Goal: Task Accomplishment & Management: Complete application form

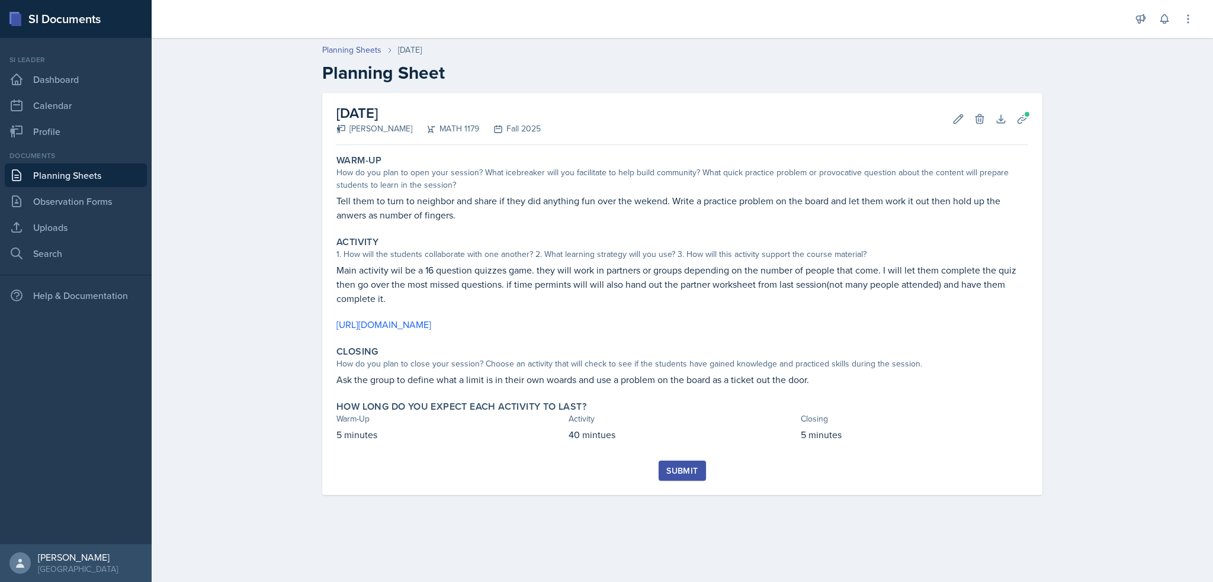
click at [522, 549] on main "Planning Sheets [DATE] Planning Sheet [DATE] [PERSON_NAME] MATH 1179 Fall 2025 …" at bounding box center [682, 310] width 1061 height 544
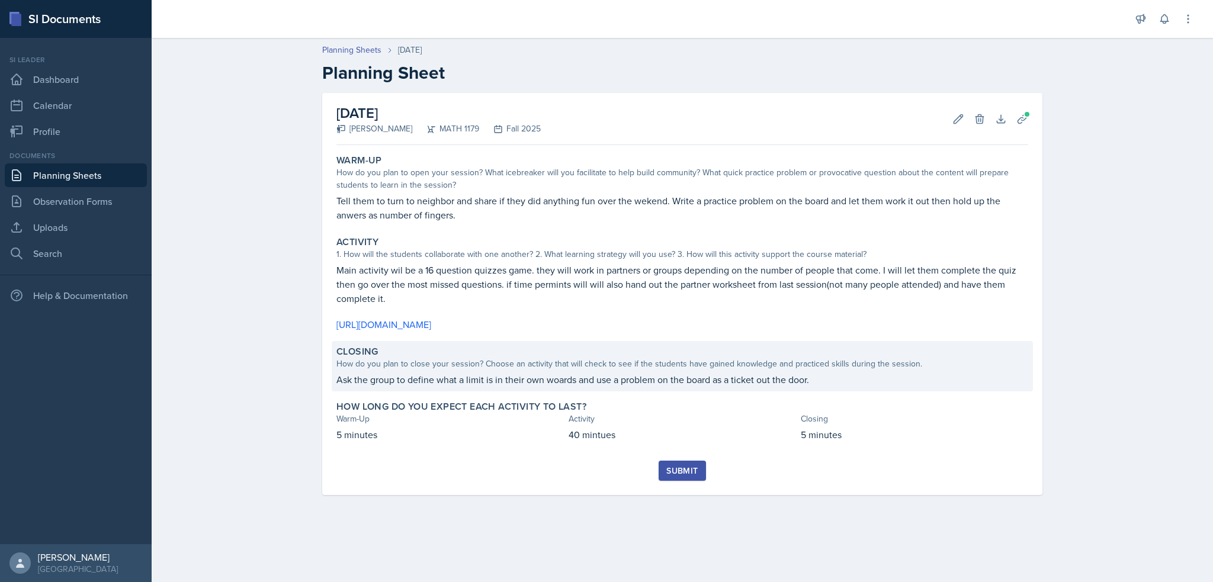
click at [558, 376] on p "Ask the group to define what a limit is in their own woards and use a problem o…" at bounding box center [682, 379] width 692 height 14
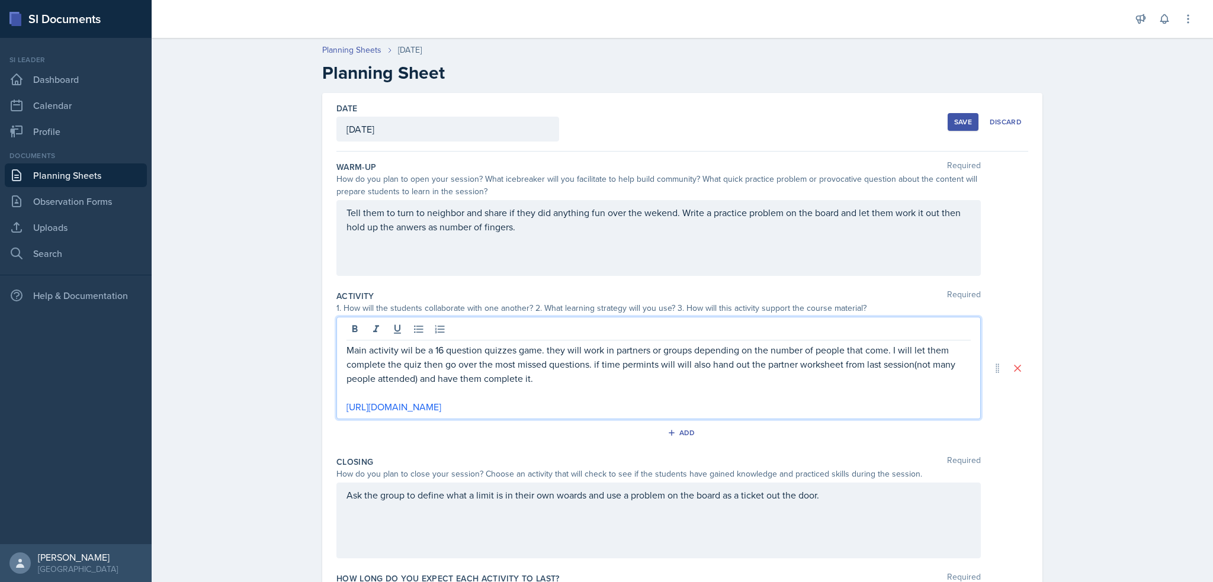
click at [561, 496] on div "Ask the group to define what a limit is in their own woards and use a problem o…" at bounding box center [658, 521] width 644 height 76
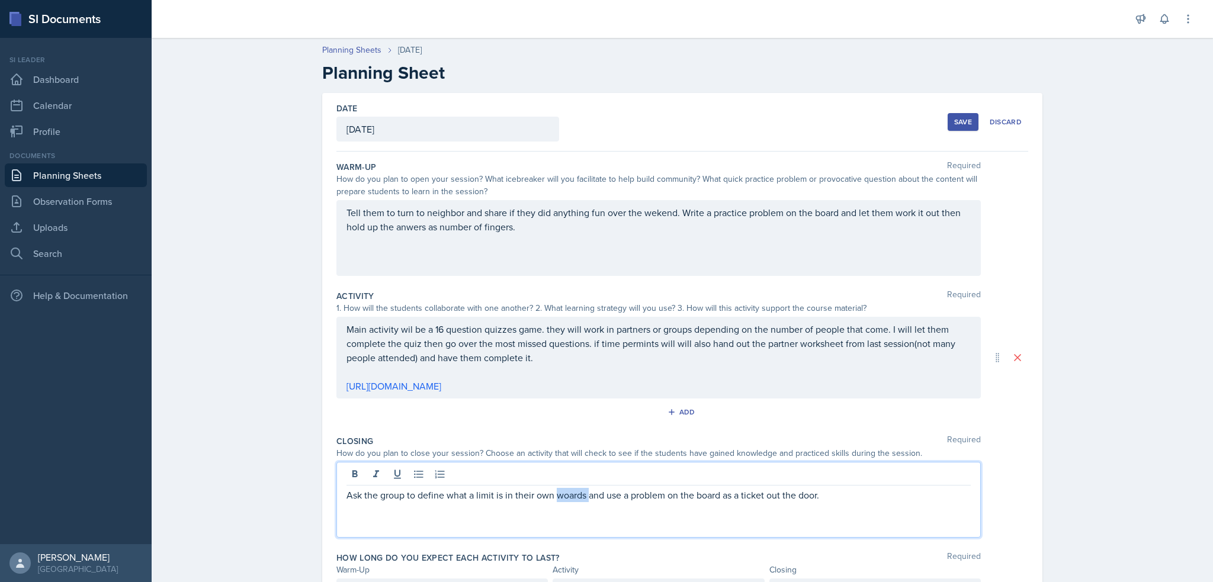
click at [561, 496] on p "Ask the group to define what a limit is in their own woards and use a problem o…" at bounding box center [658, 495] width 624 height 14
click at [566, 495] on p "Ask the group to define what a limit is in their own woards and use a problem o…" at bounding box center [658, 495] width 624 height 14
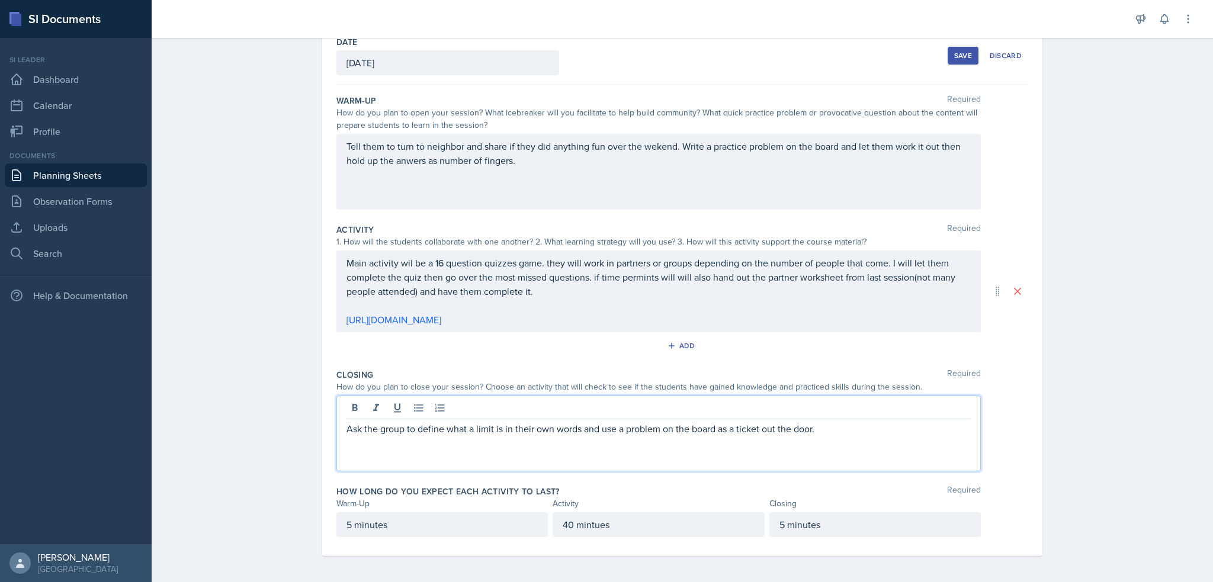
scroll to position [68, 0]
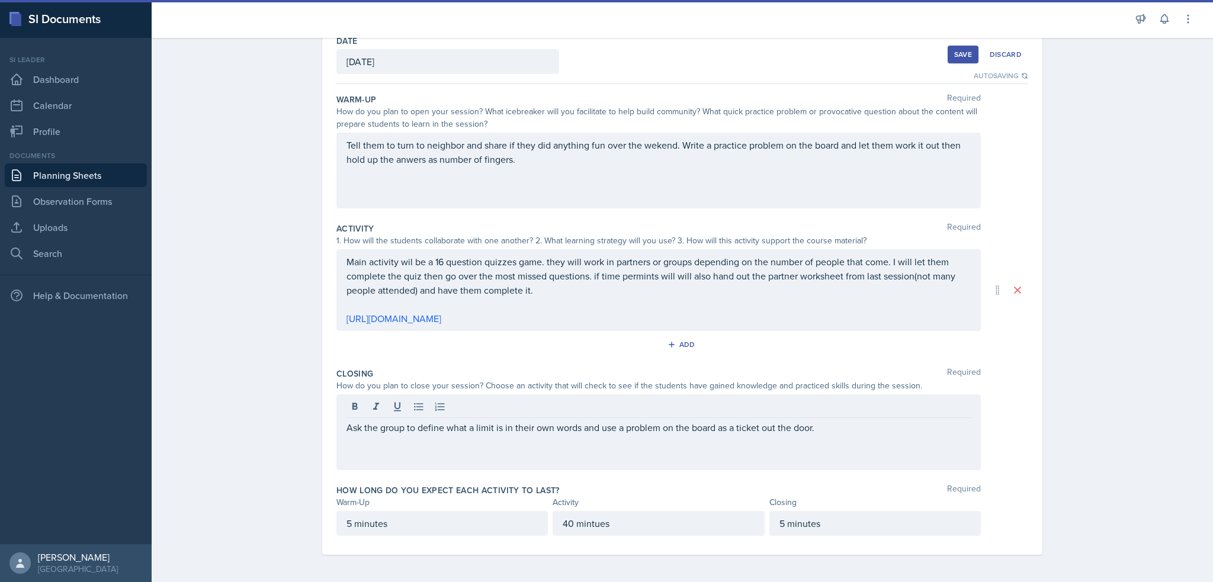
click at [960, 55] on div "Save" at bounding box center [963, 54] width 18 height 9
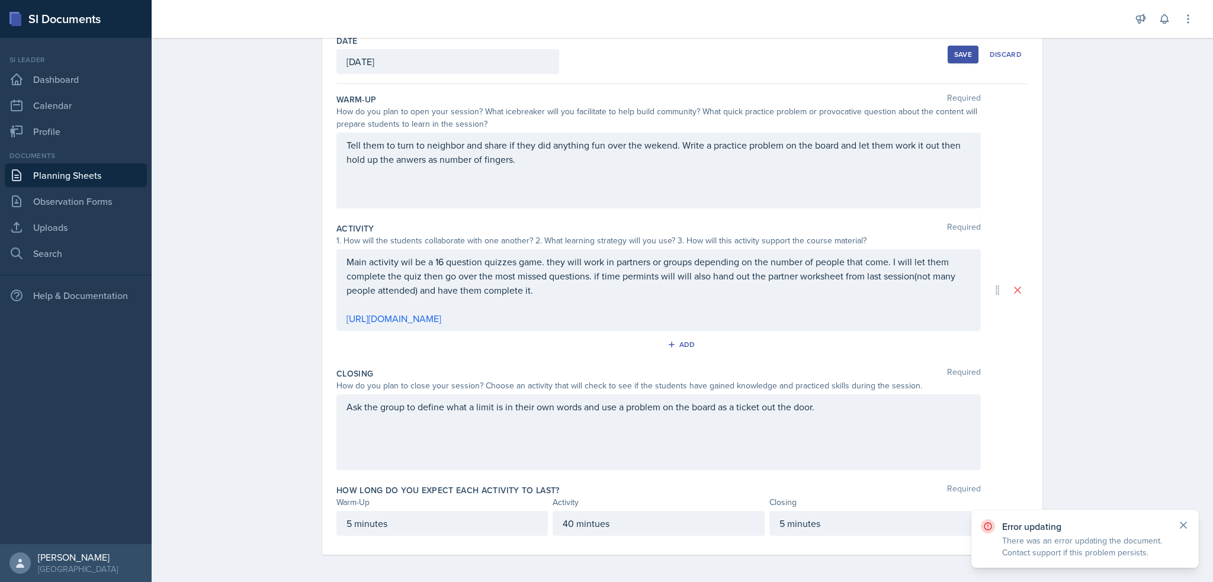
click at [1186, 526] on icon at bounding box center [1183, 525] width 12 height 12
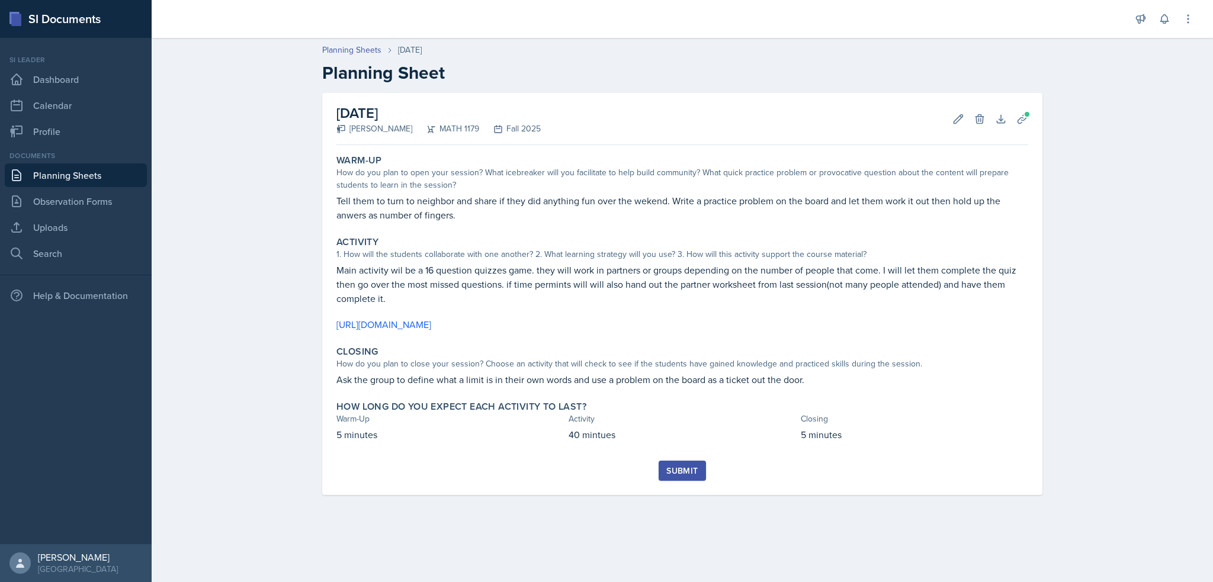
click at [677, 489] on div "Submit" at bounding box center [682, 478] width 692 height 34
click at [681, 479] on button "Submit" at bounding box center [682, 471] width 47 height 20
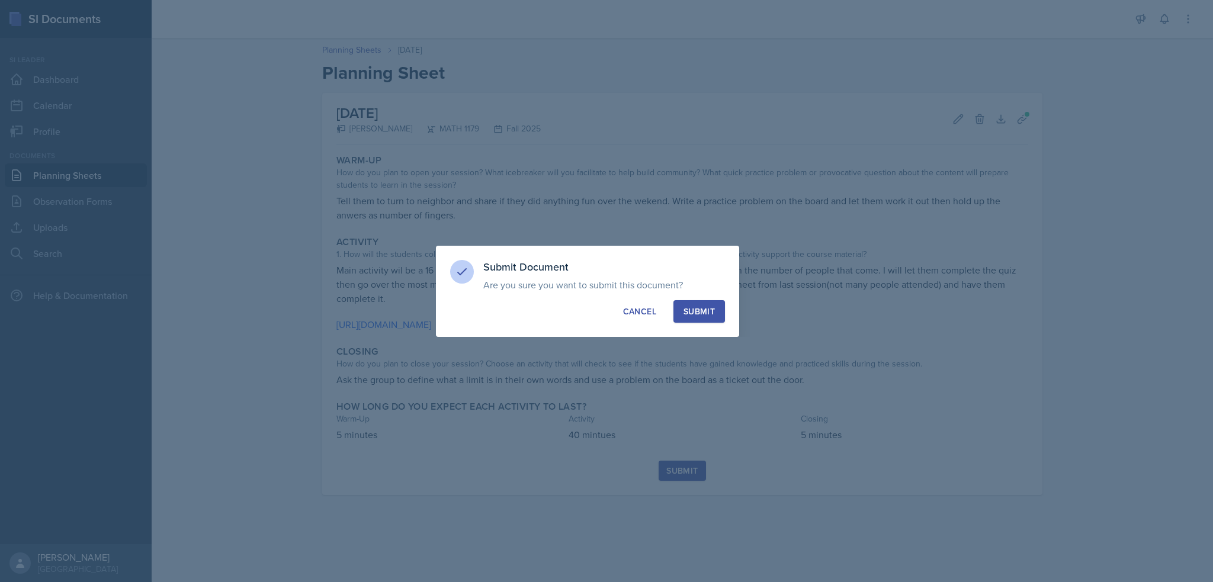
click at [713, 319] on button "Submit" at bounding box center [699, 311] width 52 height 23
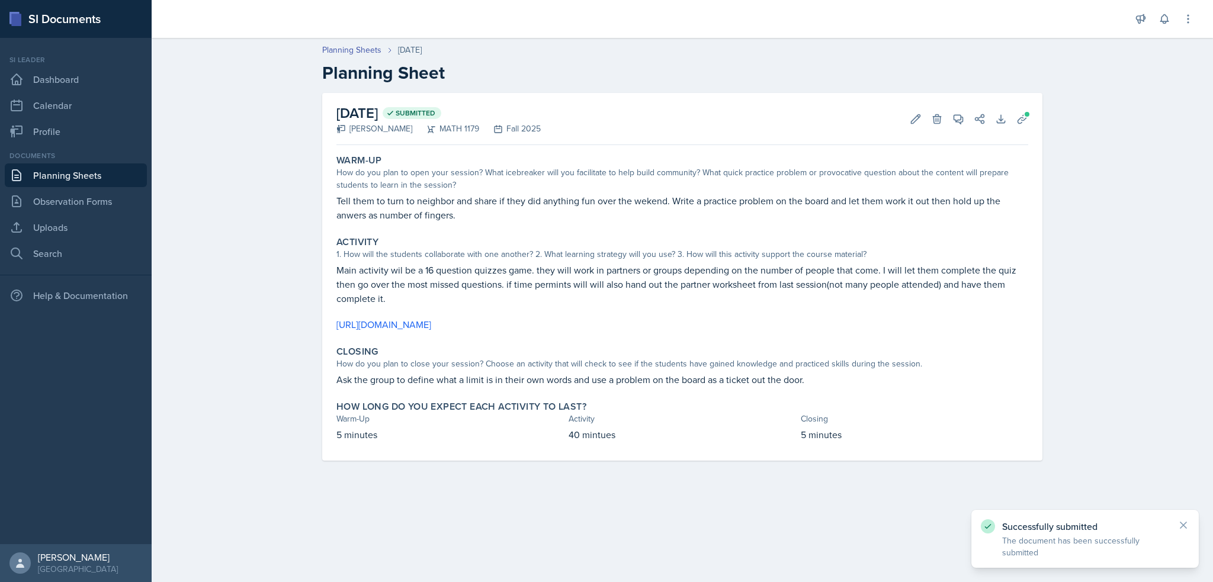
click at [126, 177] on link "Planning Sheets" at bounding box center [76, 175] width 142 height 24
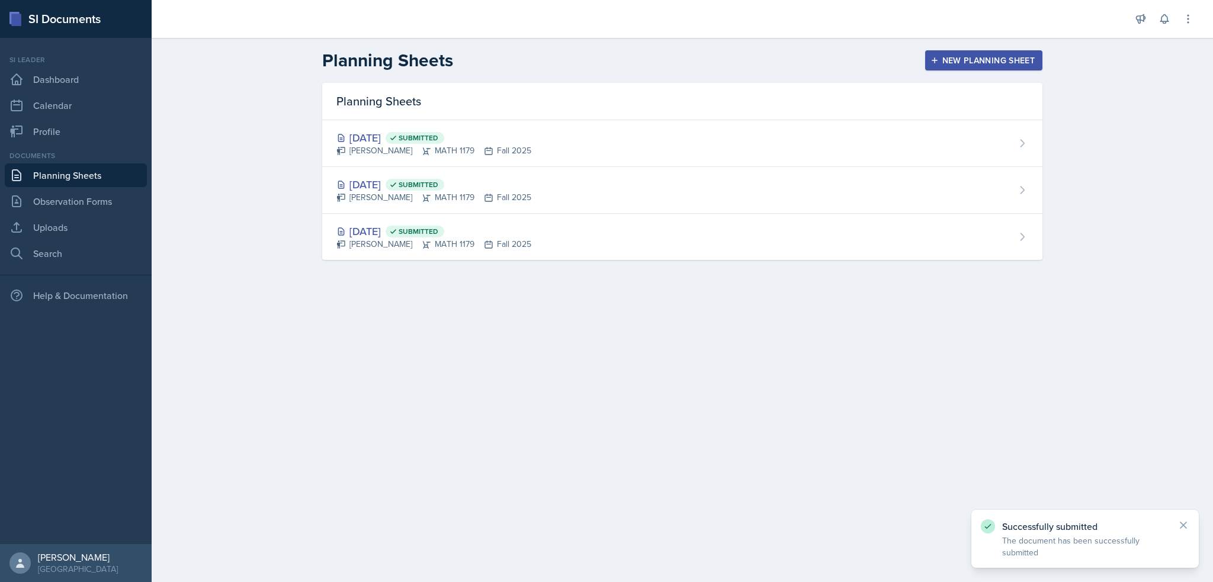
click at [962, 53] on button "New Planning Sheet" at bounding box center [983, 60] width 117 height 20
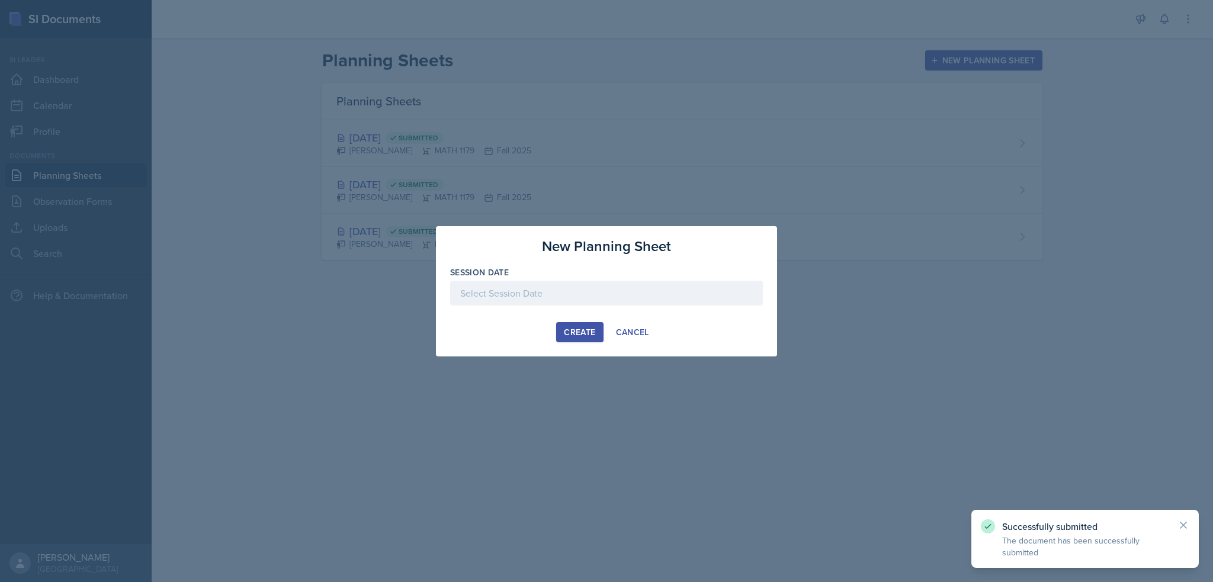
click at [459, 296] on div at bounding box center [606, 293] width 313 height 25
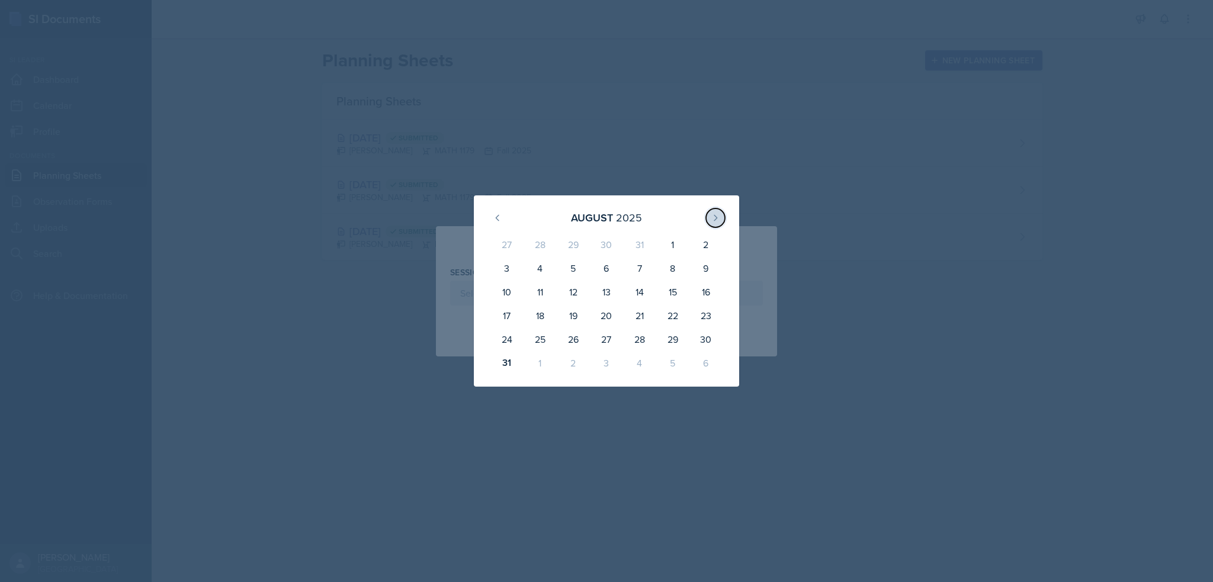
click at [716, 212] on button at bounding box center [715, 217] width 19 height 19
click at [682, 247] on div "5" at bounding box center [672, 247] width 33 height 28
type input "[DATE]"
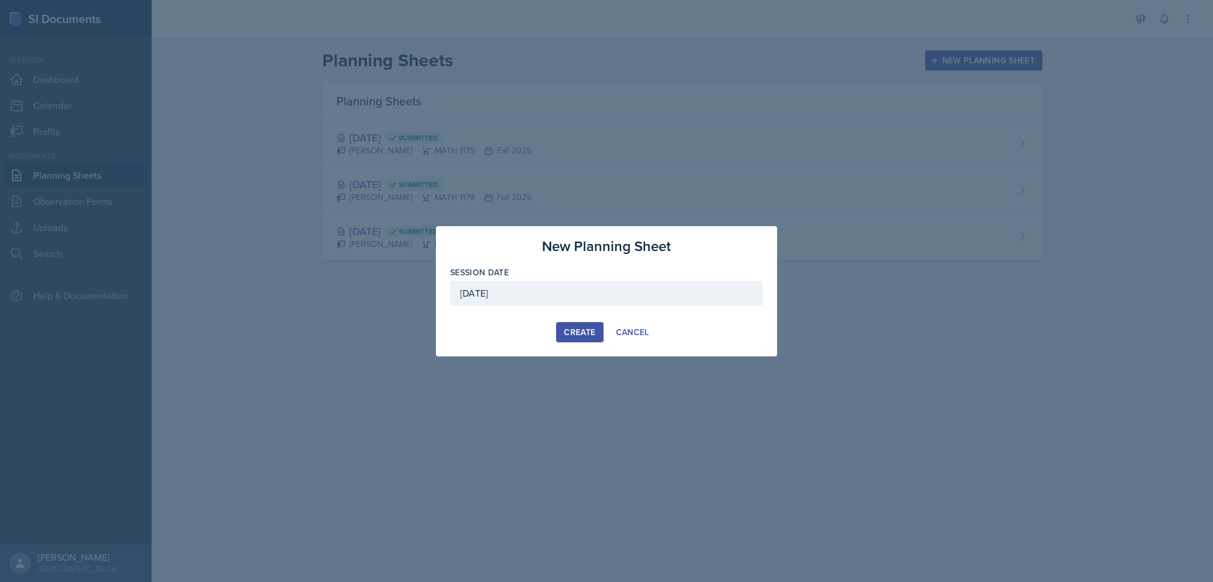
click at [585, 333] on div "Create" at bounding box center [579, 331] width 31 height 9
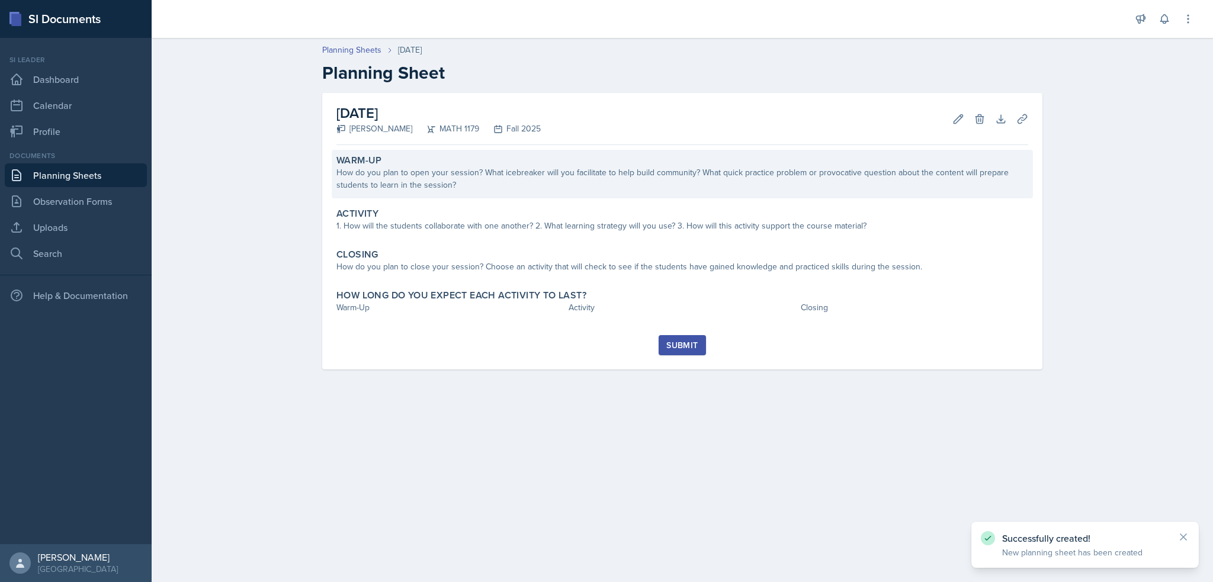
click at [533, 185] on div "How do you plan to open your session? What icebreaker will you facilitate to he…" at bounding box center [682, 178] width 692 height 25
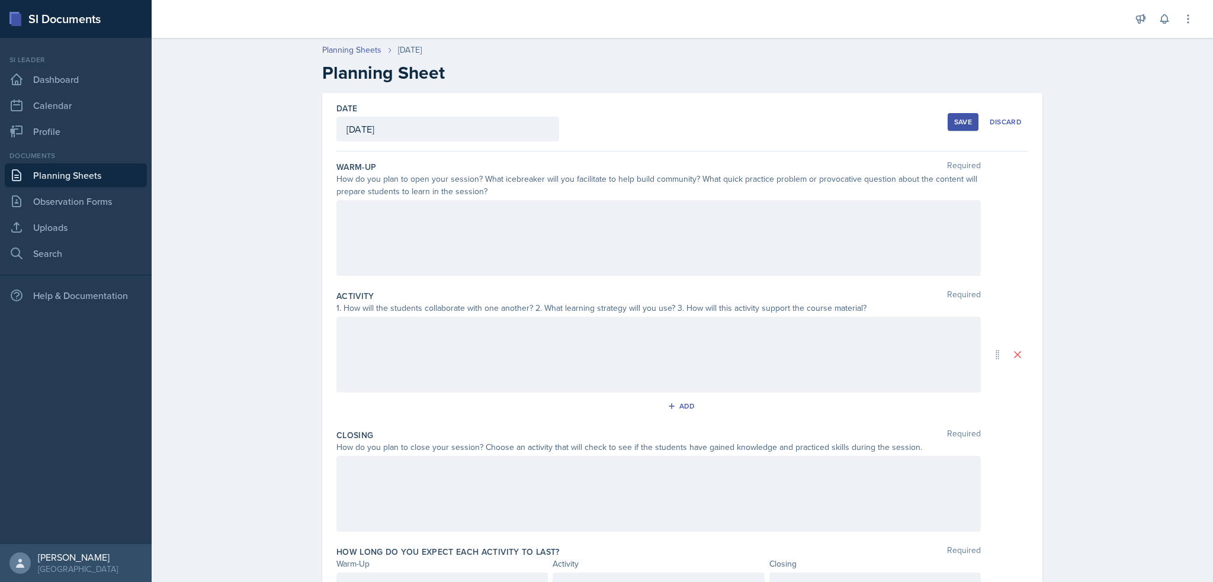
click at [526, 245] on div at bounding box center [658, 238] width 644 height 76
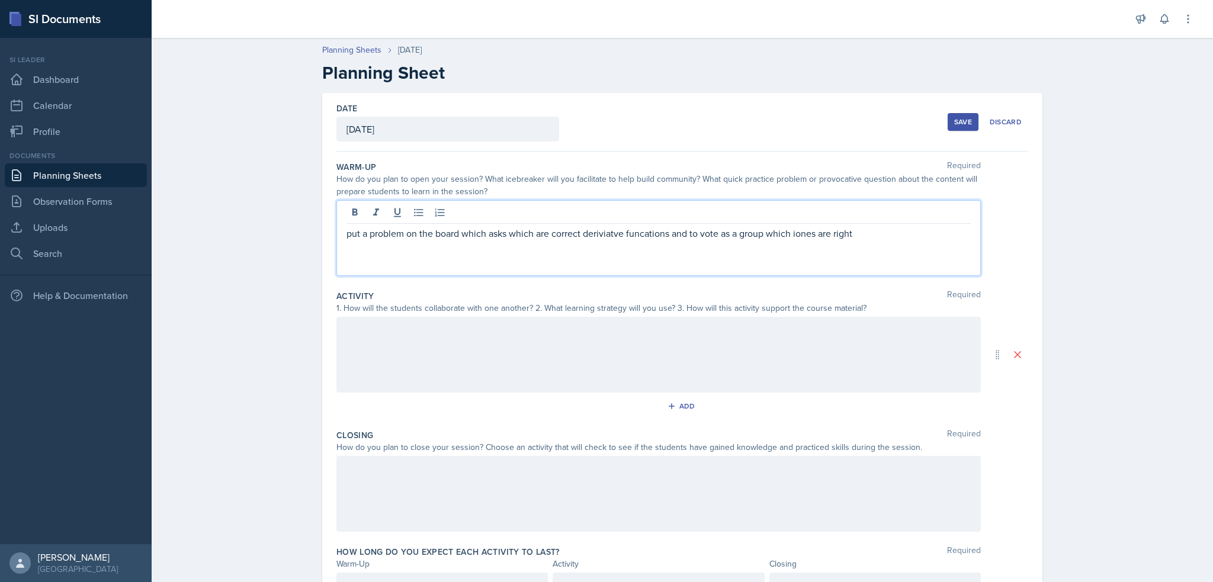
click at [796, 232] on p "put a problem on the board which asks which are correct deriviatve funcations a…" at bounding box center [658, 233] width 624 height 14
click at [794, 234] on p "put a problem on the board which asks which are correct deriviatve funcations a…" at bounding box center [658, 233] width 624 height 14
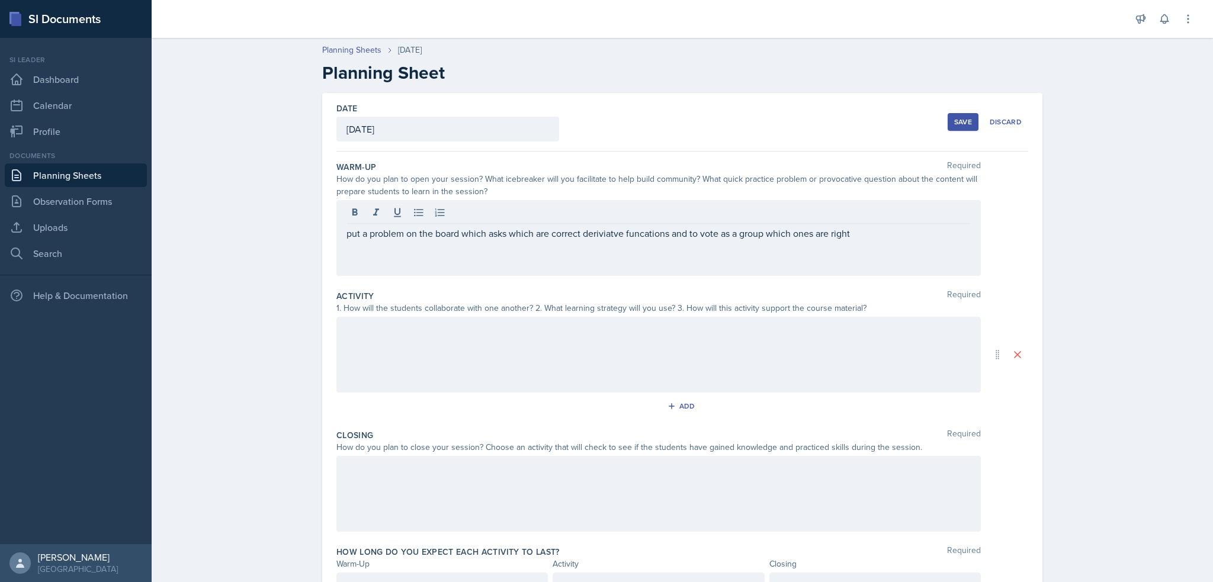
click at [694, 371] on div at bounding box center [658, 355] width 644 height 76
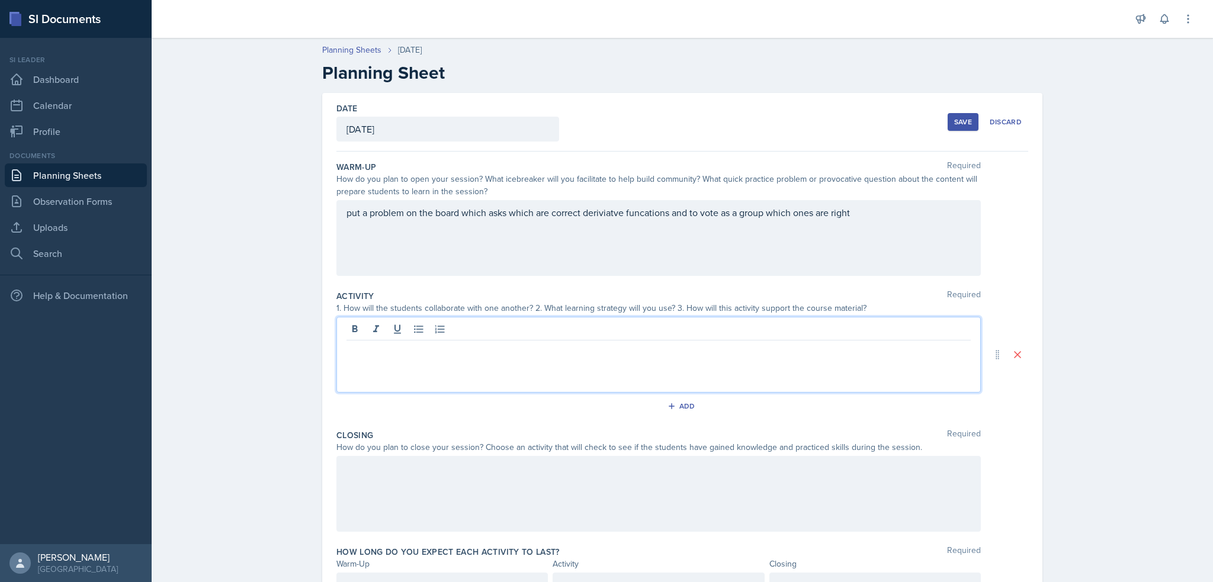
click at [567, 234] on div "put a problem on the board which asks which are correct deriviatve funcations a…" at bounding box center [658, 238] width 644 height 76
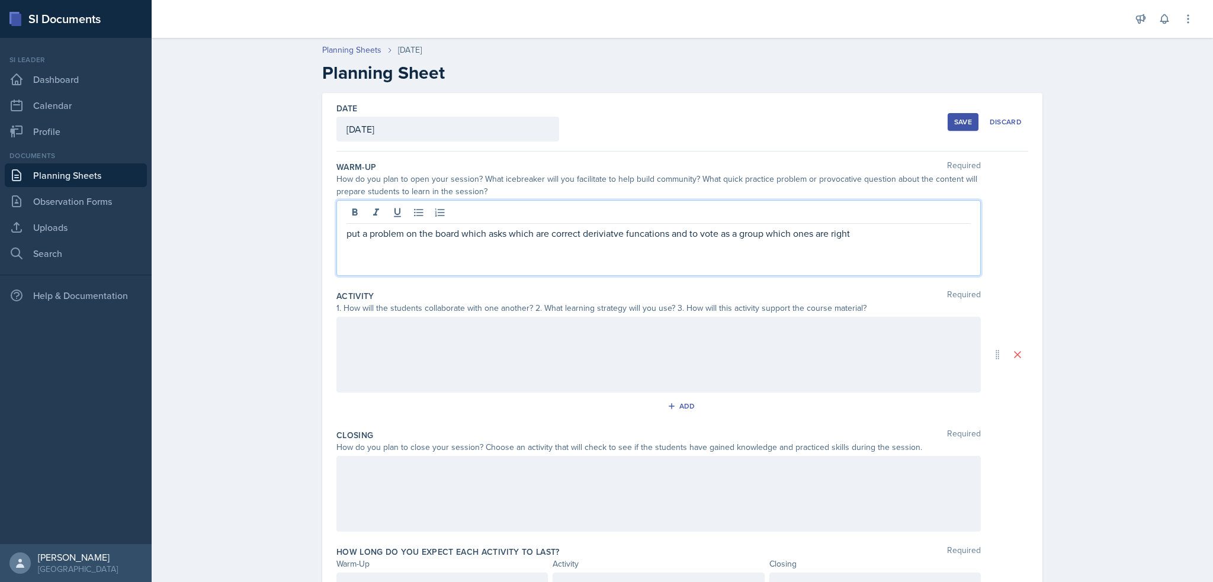
click at [584, 234] on p "put a problem on the board which asks which are correct deriviatve funcations a…" at bounding box center [658, 233] width 624 height 14
click at [580, 236] on p "put a problem on the board which asks which are correct deriviatve funcations a…" at bounding box center [658, 233] width 624 height 14
click at [571, 335] on div at bounding box center [658, 355] width 644 height 76
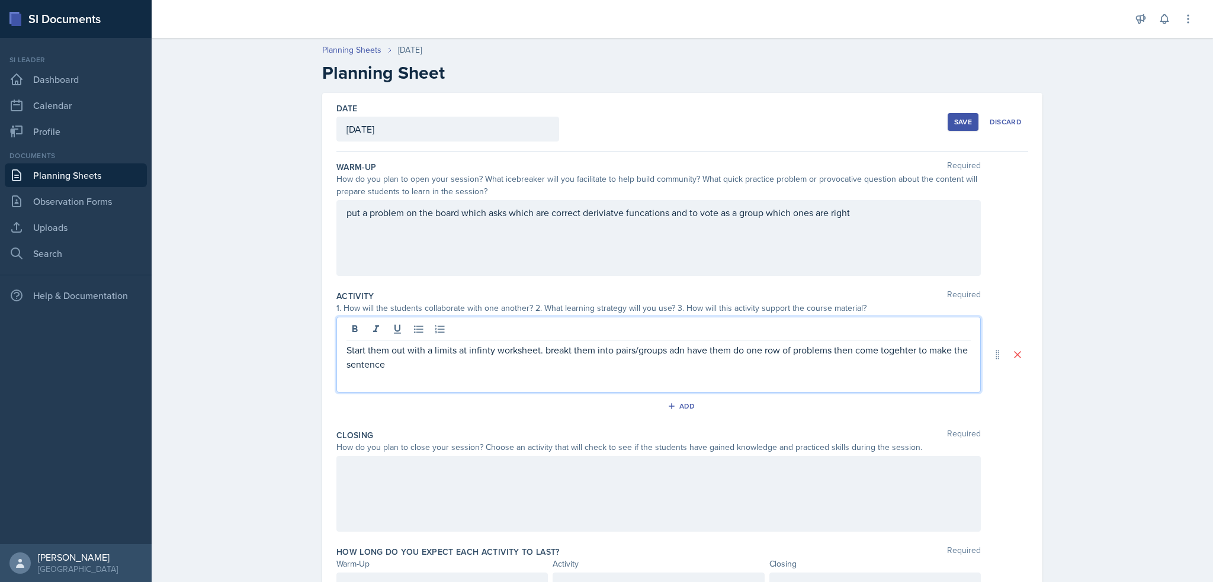
click at [563, 350] on p "Start them out with a limits at infinty worksheet. breakt them into pairs/group…" at bounding box center [658, 357] width 624 height 28
click at [668, 348] on p "Start them out with a limits at infinty worksheet. break them into pairs/groups…" at bounding box center [658, 357] width 624 height 28
drag, startPoint x: 668, startPoint y: 348, endPoint x: 660, endPoint y: 343, distance: 8.7
click at [668, 348] on p "Start them out with a limits at infinty worksheet. break them into pairs/groups…" at bounding box center [658, 357] width 624 height 28
click at [892, 351] on p "Start them out with a limits at infinty worksheet. break them into pairs/groups…" at bounding box center [658, 357] width 624 height 28
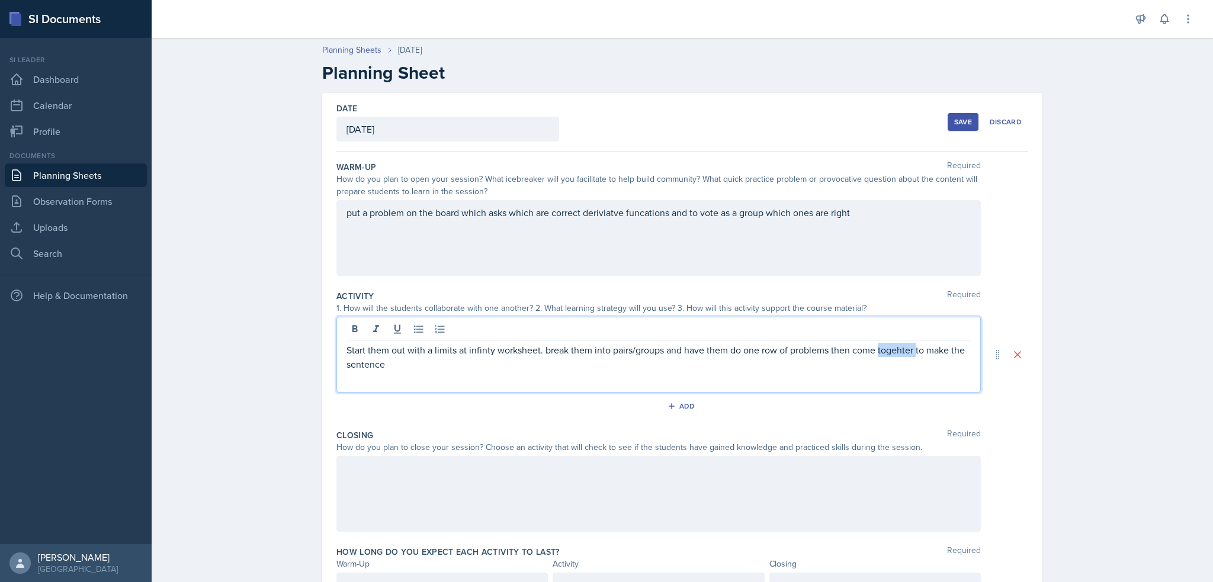
click at [892, 351] on p "Start them out with a limits at infinty worksheet. break them into pairs/groups…" at bounding box center [658, 357] width 624 height 28
click at [777, 367] on p "Start them out with a limits at infinty worksheet. break them into pairs/groups…" at bounding box center [658, 357] width 624 height 28
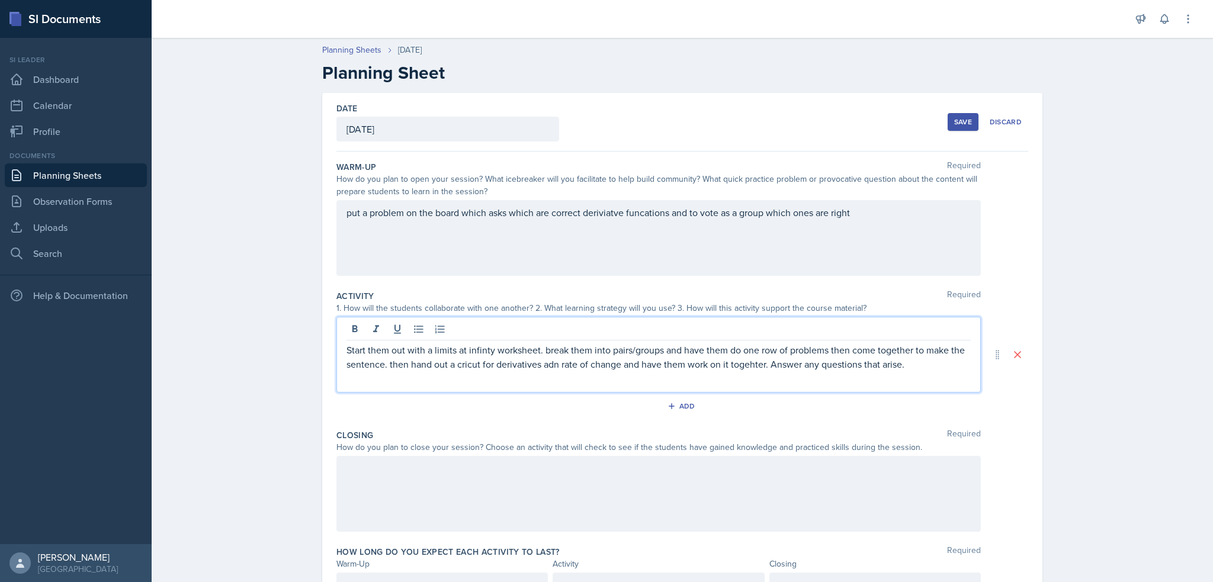
click at [760, 364] on p "Start them out with a limits at infinty worksheet. break them into pairs/groups…" at bounding box center [658, 357] width 624 height 28
click at [545, 364] on p "Start them out with a limits at infinty worksheet. break them into pairs/groups…" at bounding box center [658, 357] width 624 height 28
click at [763, 364] on p "Start them out with a limits at infinty worksheet. break them into pairs/groups…" at bounding box center [658, 357] width 624 height 28
click at [477, 494] on div at bounding box center [658, 494] width 644 height 76
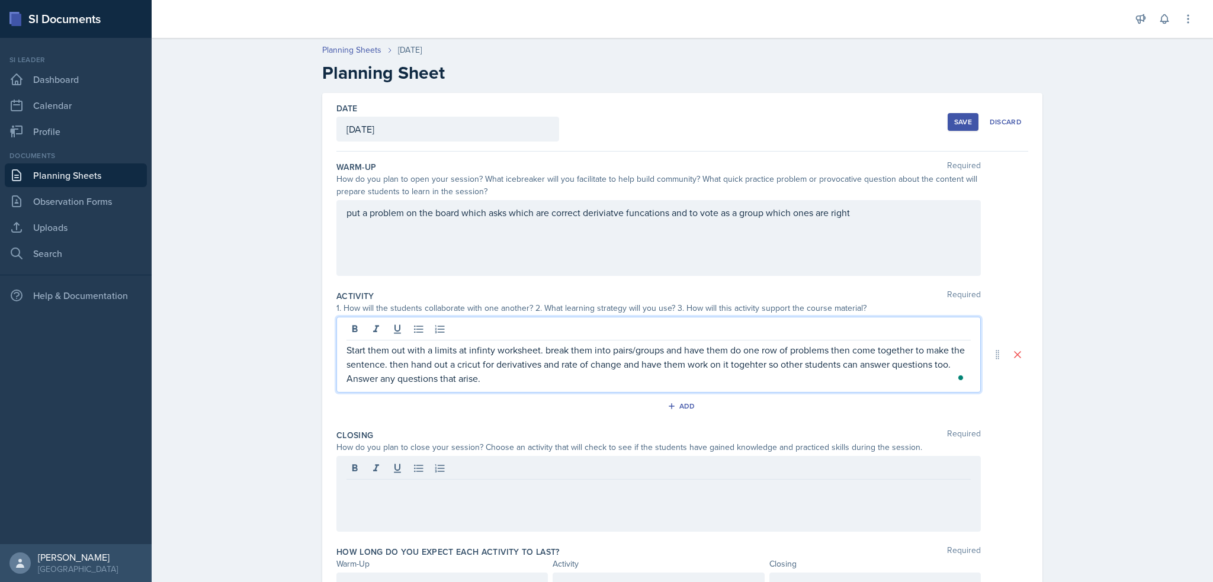
drag, startPoint x: 385, startPoint y: 344, endPoint x: 955, endPoint y: 362, distance: 570.6
click at [955, 362] on p "Start them out with a limits at infinty worksheet. break them into pairs/groups…" at bounding box center [658, 364] width 624 height 43
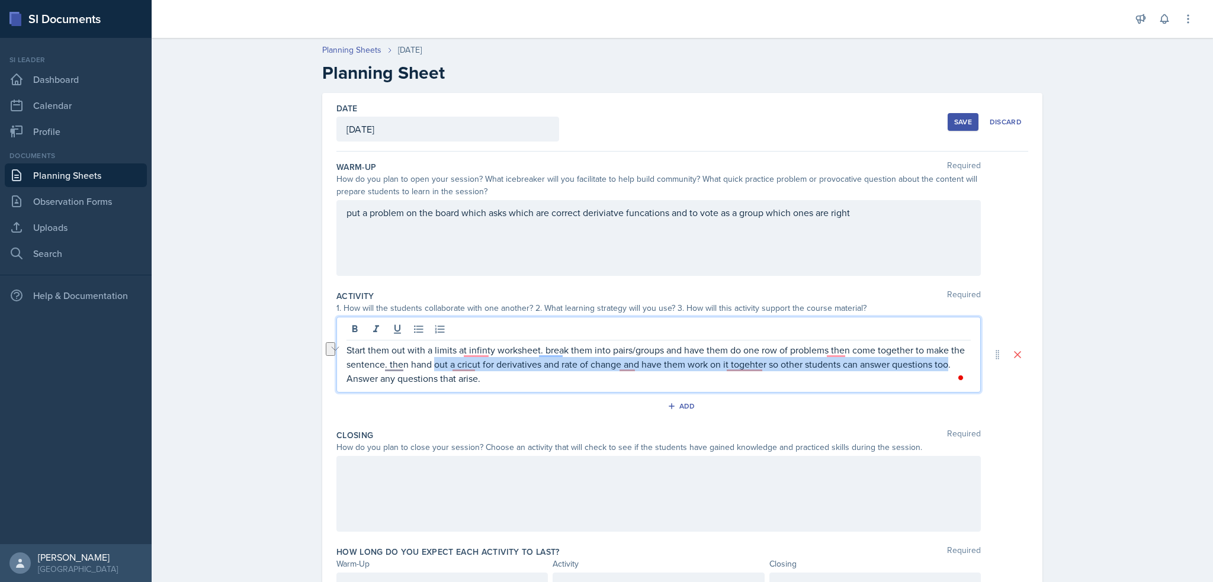
drag, startPoint x: 946, startPoint y: 364, endPoint x: 431, endPoint y: 362, distance: 514.6
click at [431, 362] on p "Start them out with a limits at infinty worksheet. break them into pairs/groups…" at bounding box center [658, 364] width 624 height 43
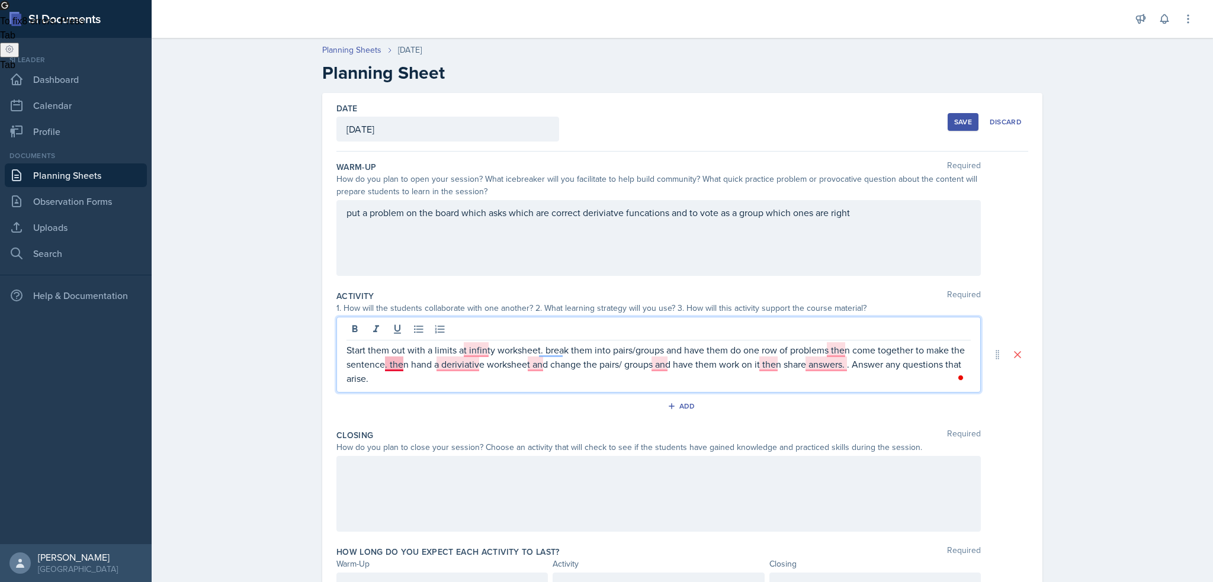
click at [388, 364] on p "Start them out with a limits at infinty worksheet. break them into pairs/groups…" at bounding box center [658, 364] width 624 height 43
click at [552, 348] on p "Start them out with a limits at infinity worksheet. break them into pairs/group…" at bounding box center [658, 364] width 624 height 43
click at [548, 351] on p "Start them out with a limits at infinity worksheet. break them into pairs/group…" at bounding box center [658, 364] width 624 height 43
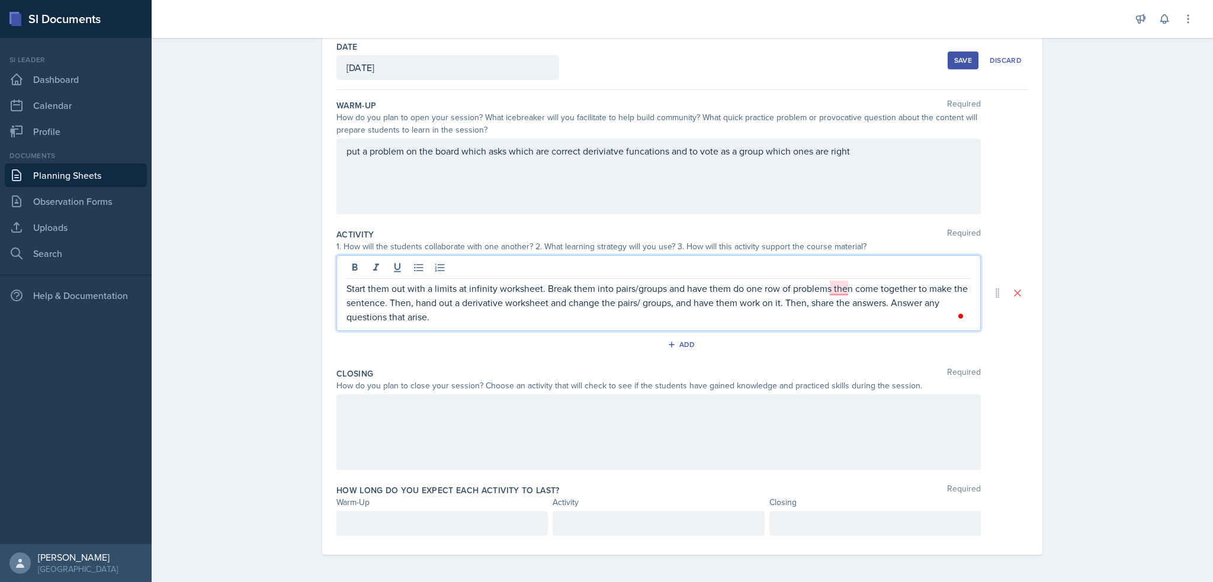
click at [696, 382] on div "How do you plan to close your session? Choose an activity that will check to se…" at bounding box center [658, 386] width 644 height 12
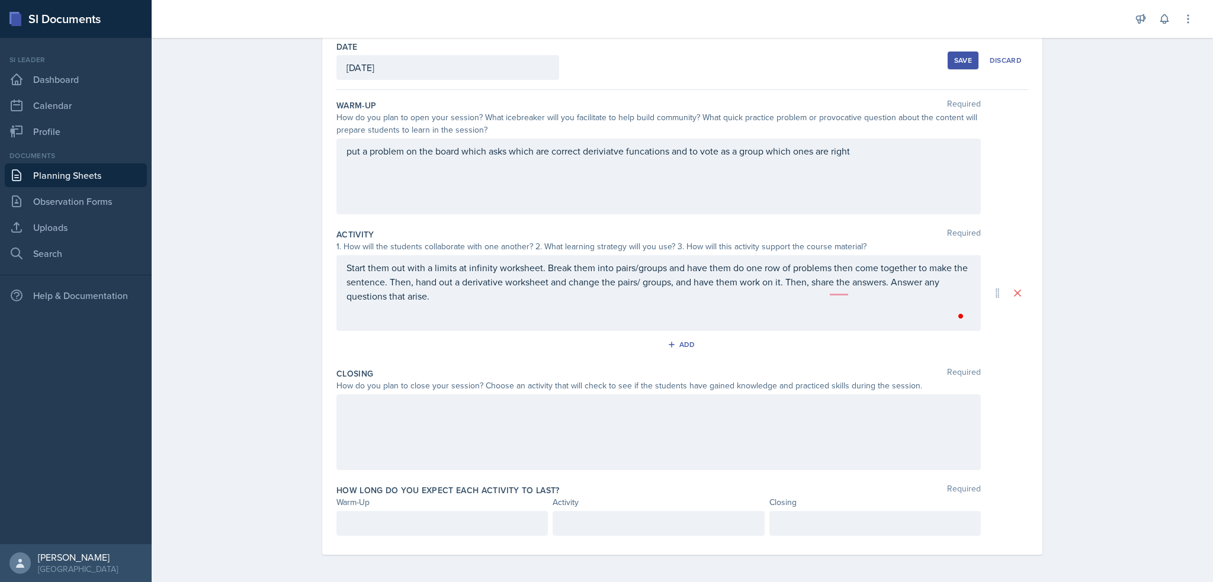
click at [688, 415] on div at bounding box center [658, 432] width 644 height 76
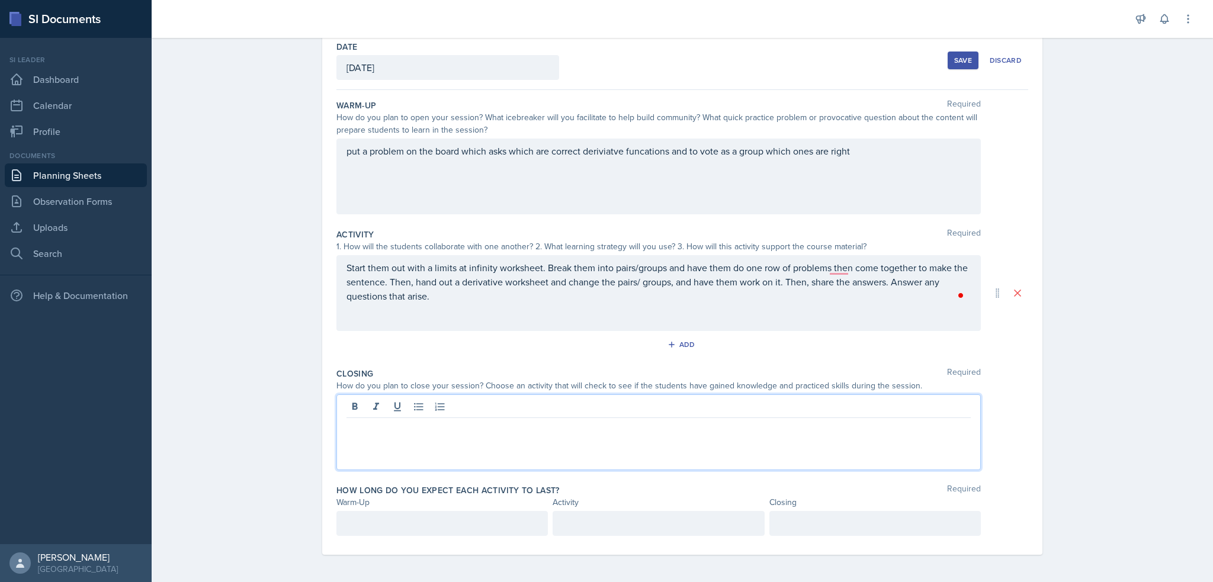
click at [956, 59] on div "Save" at bounding box center [963, 60] width 18 height 9
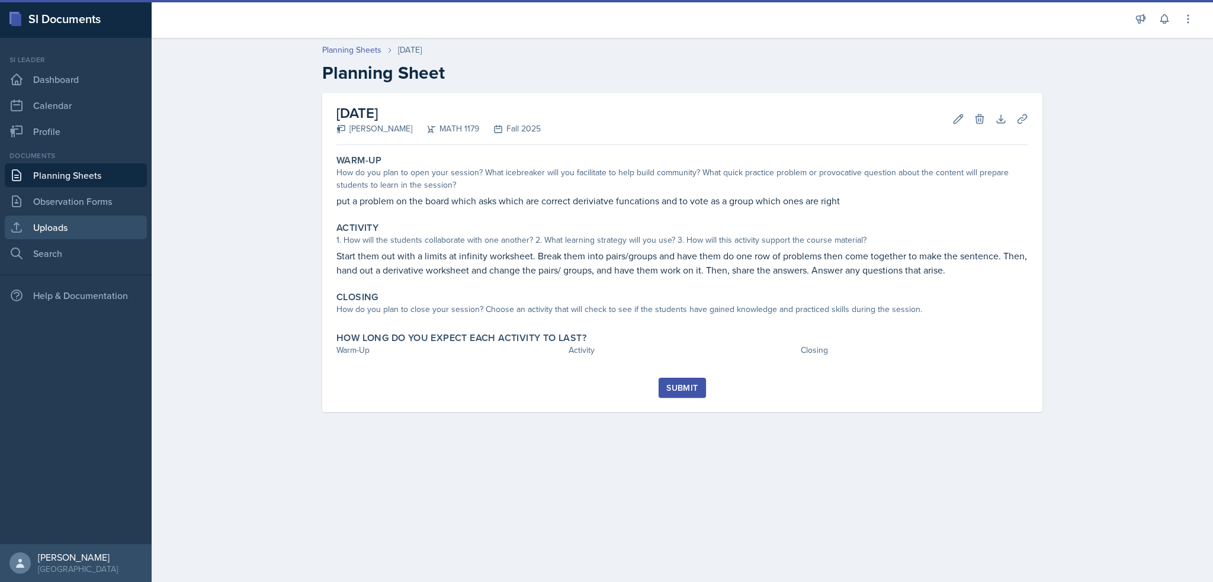
scroll to position [0, 0]
click at [97, 219] on link "Uploads" at bounding box center [76, 228] width 142 height 24
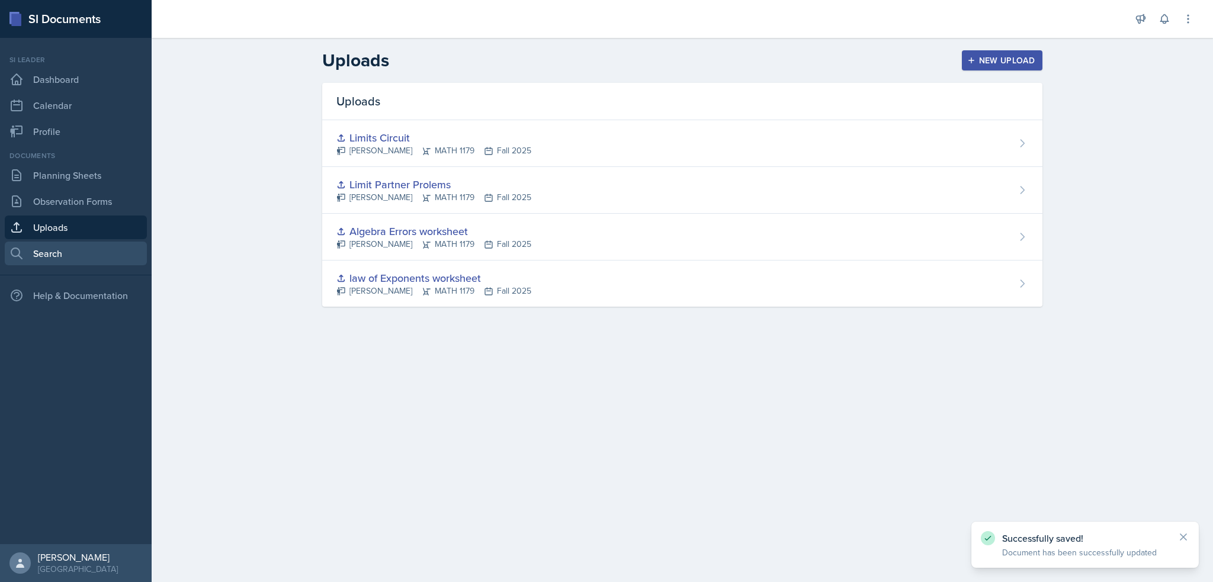
click at [92, 249] on link "Search" at bounding box center [76, 254] width 142 height 24
select select "all"
select select "1"
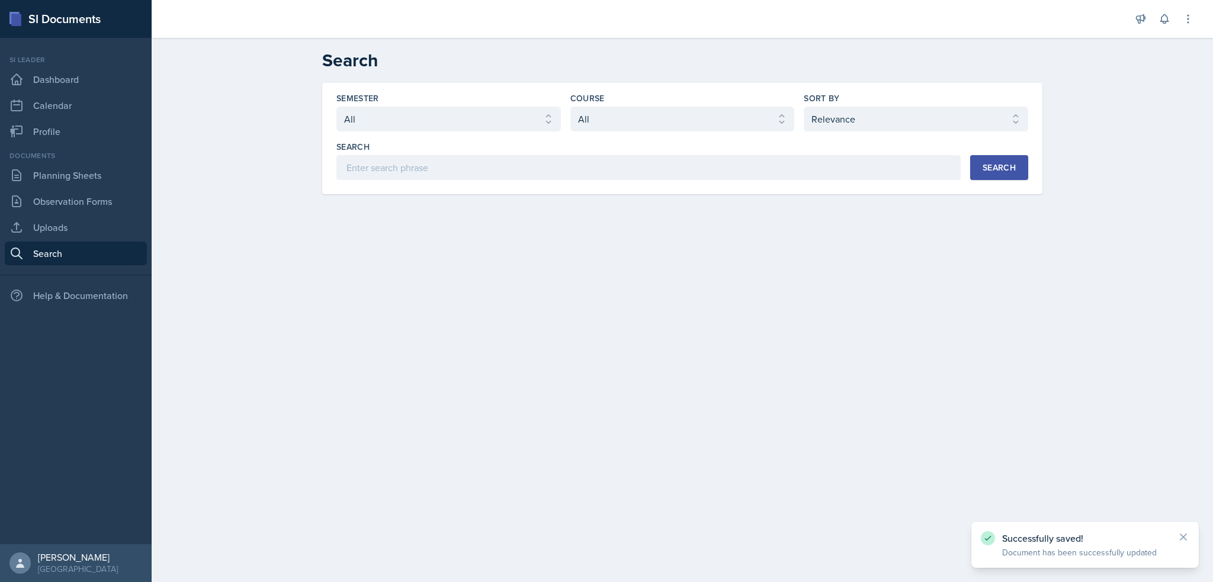
click at [615, 103] on div "Course" at bounding box center [682, 98] width 224 height 12
click at [619, 115] on select "Select course All ACCT 2101 ACCT 2102 ACCT 4050 ANTH 1102 ANTH 3301 ARCH 1000 A…" at bounding box center [682, 119] width 224 height 25
select select "6e5c8252-121a-4327-ae83-c0302f4105b8"
click at [570, 107] on select "Select course All ACCT 2101 ACCT 2102 ACCT 4050 ANTH 1102 ANTH 3301 ARCH 1000 A…" at bounding box center [682, 119] width 224 height 25
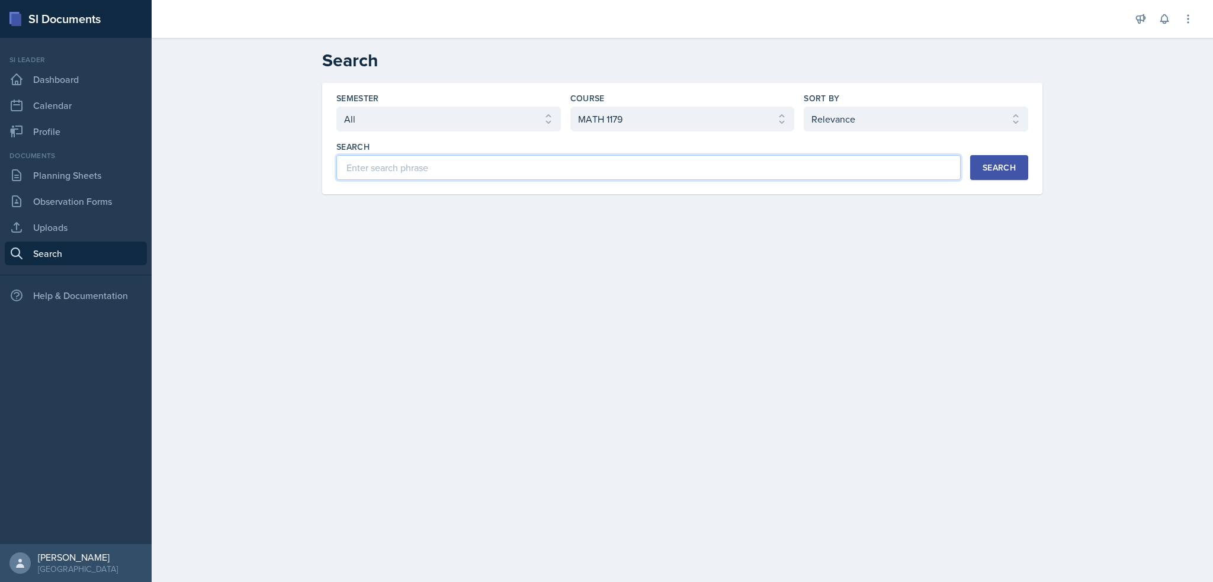
click at [554, 167] on input at bounding box center [648, 167] width 624 height 25
type input "limits"
click at [997, 163] on div "Search" at bounding box center [998, 167] width 33 height 9
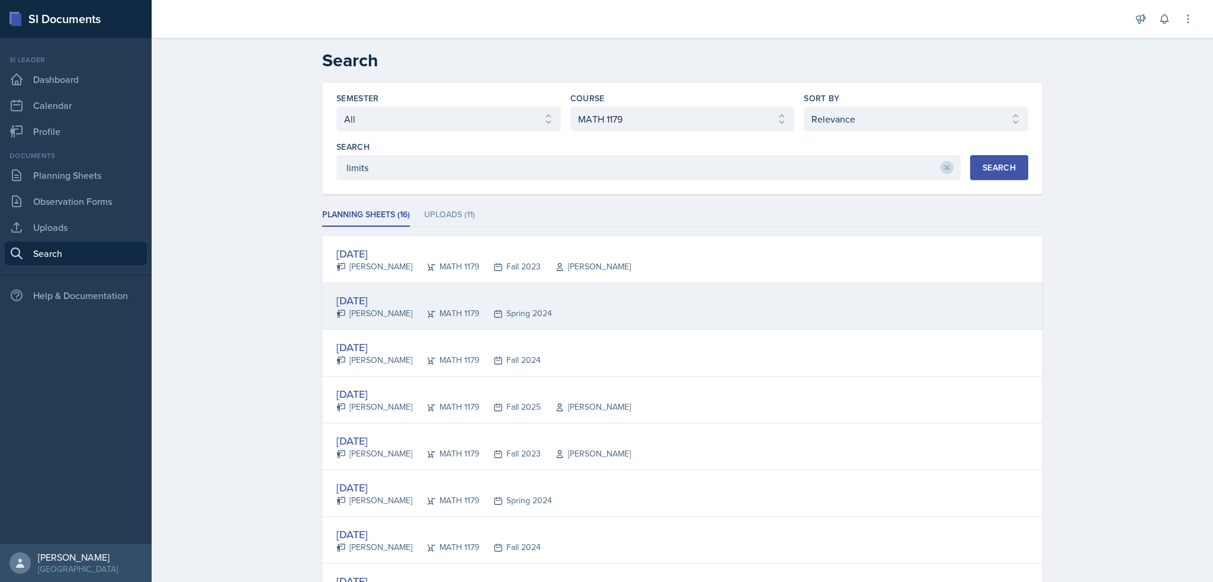
click at [384, 298] on div "[DATE]" at bounding box center [444, 301] width 216 height 16
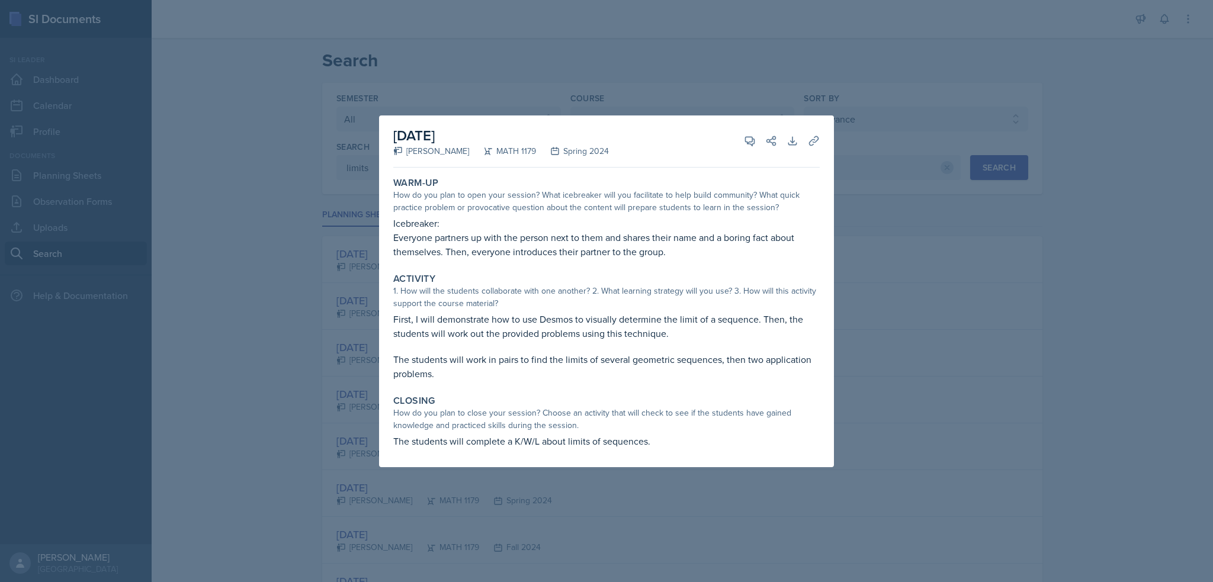
click at [884, 147] on div at bounding box center [606, 291] width 1213 height 582
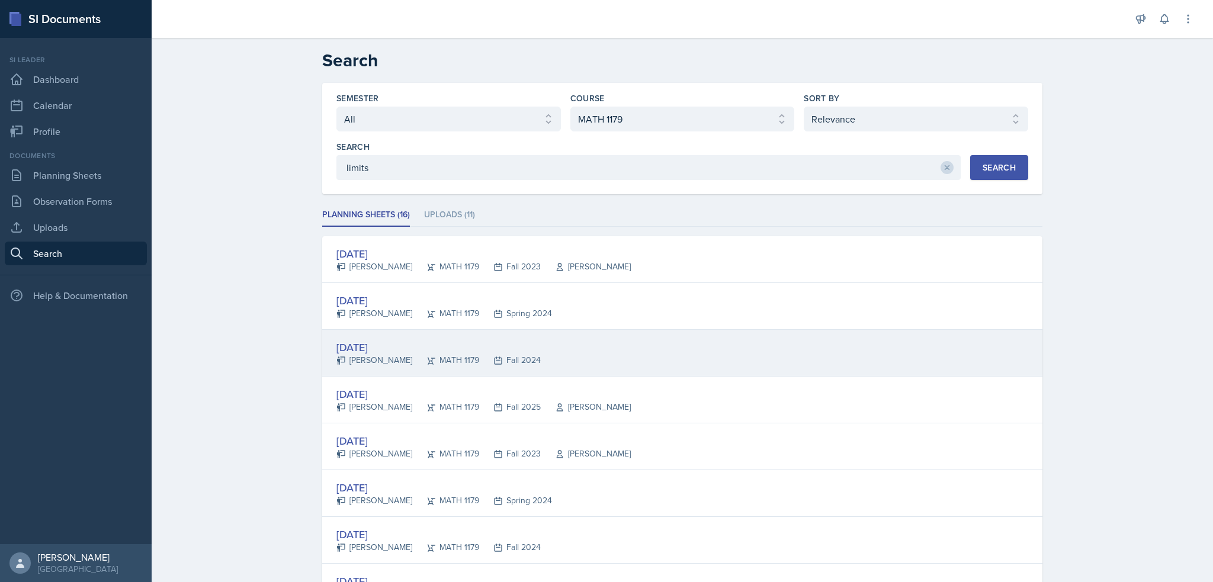
click at [374, 348] on div "[DATE]" at bounding box center [438, 347] width 204 height 16
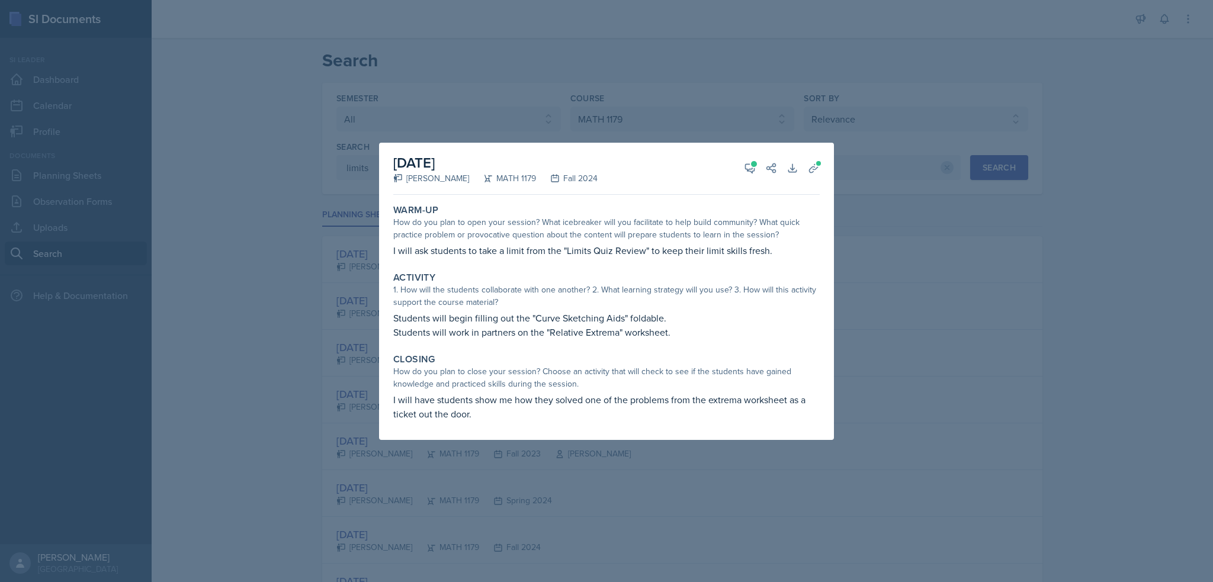
click at [852, 309] on div at bounding box center [606, 291] width 1213 height 582
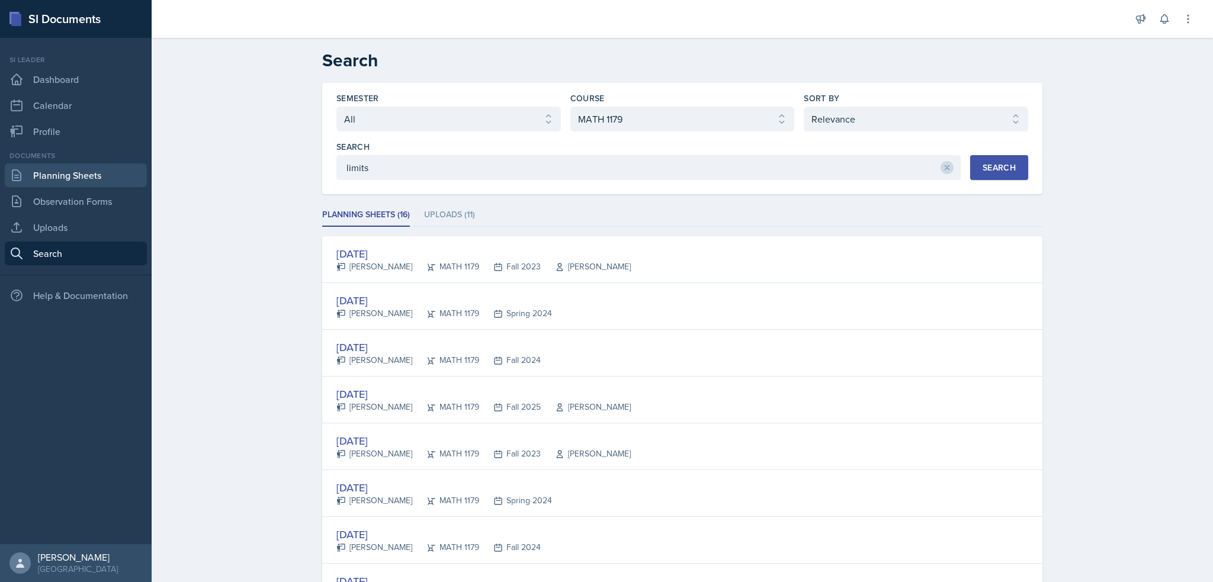
click at [57, 178] on link "Planning Sheets" at bounding box center [76, 175] width 142 height 24
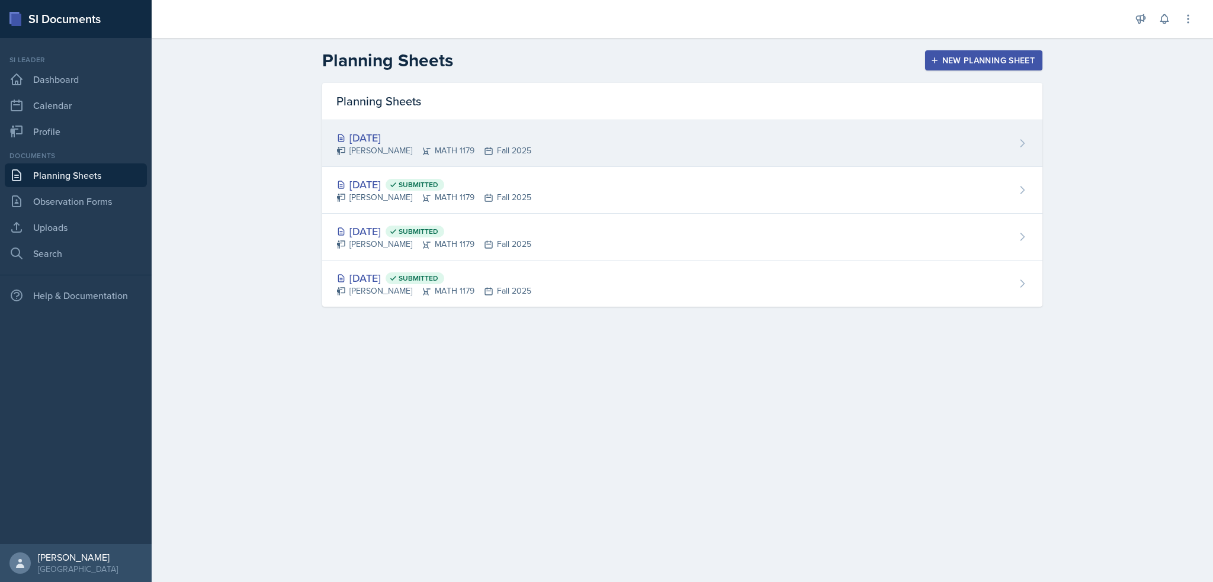
click at [391, 147] on div "[PERSON_NAME] MATH 1179 Fall 2025" at bounding box center [433, 150] width 195 height 12
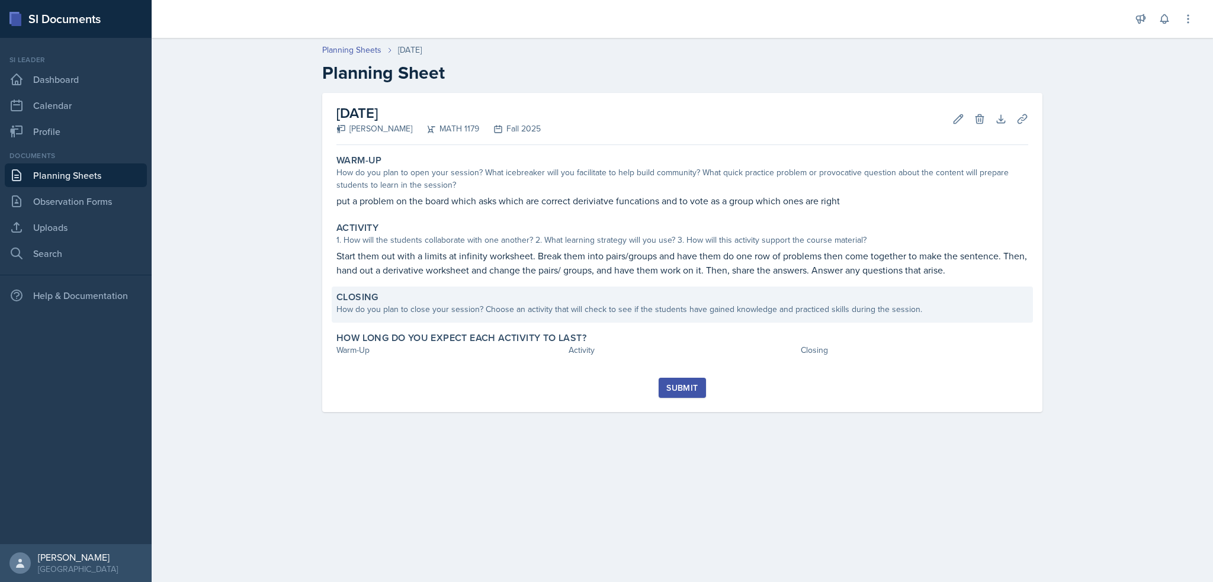
click at [611, 310] on div "How do you plan to close your session? Choose an activity that will check to se…" at bounding box center [682, 309] width 692 height 12
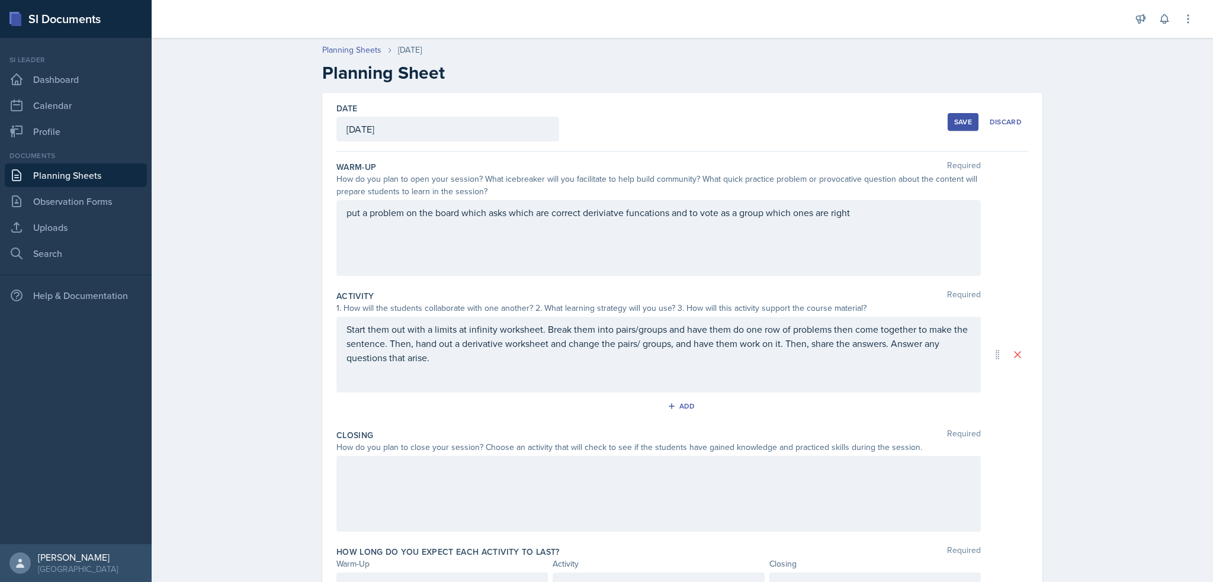
click at [454, 508] on div at bounding box center [658, 494] width 644 height 76
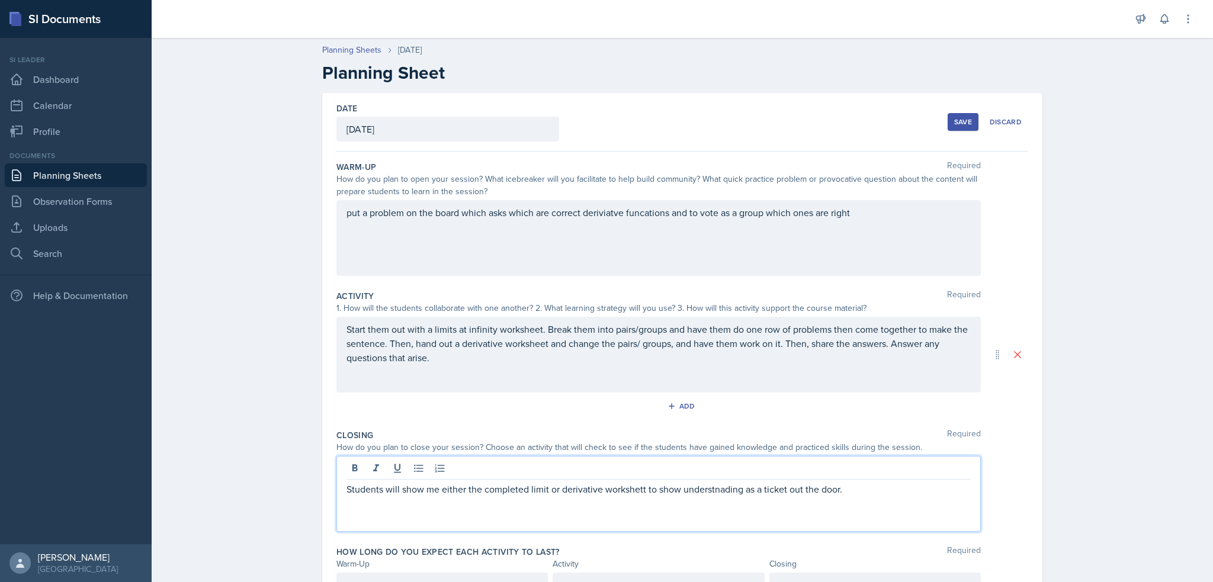
click at [632, 486] on p "Students will show me either the completed limit or derivative workshett to sho…" at bounding box center [658, 489] width 624 height 14
click at [718, 490] on p "Students will show me either the completed limit or derivative worksheet to sho…" at bounding box center [658, 489] width 624 height 14
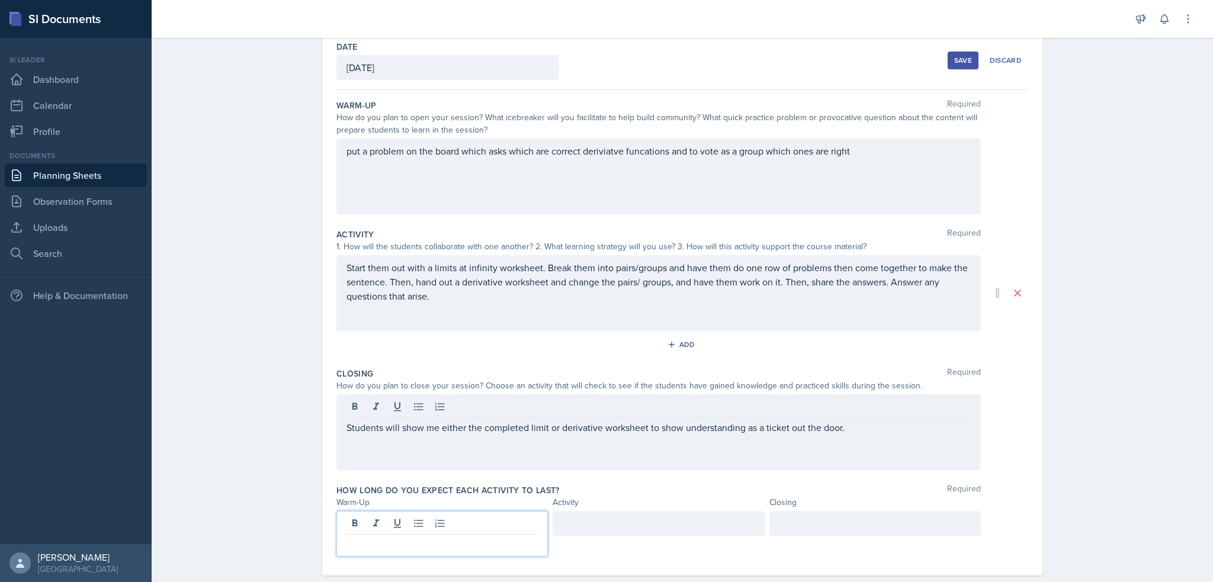
click at [393, 537] on p at bounding box center [441, 544] width 191 height 14
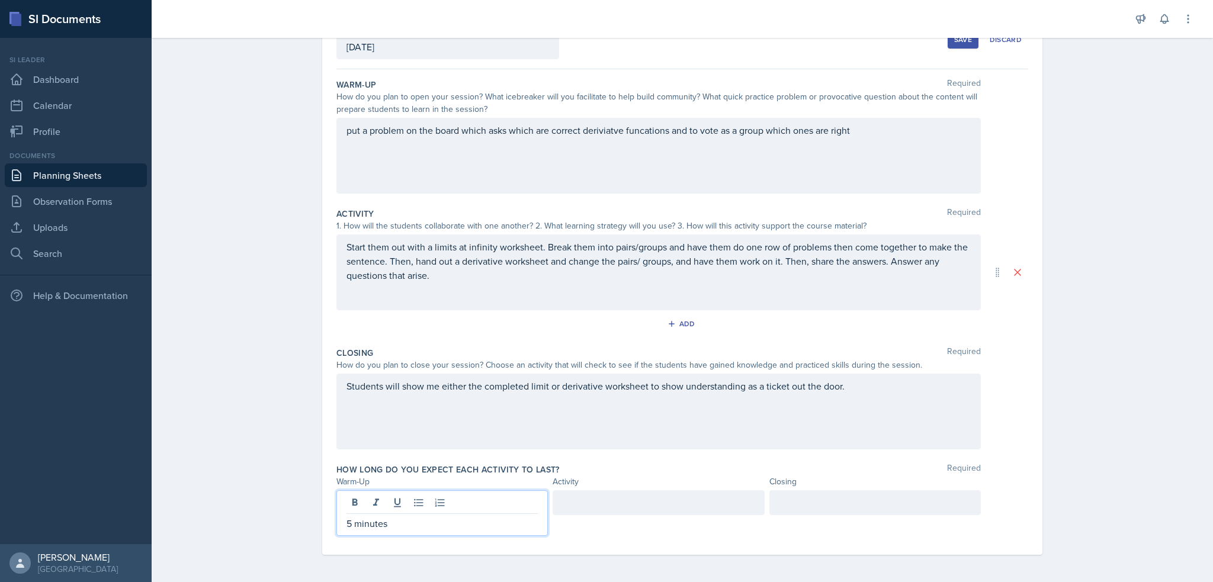
click at [601, 497] on div at bounding box center [658, 502] width 211 height 25
click at [834, 501] on div at bounding box center [874, 502] width 211 height 25
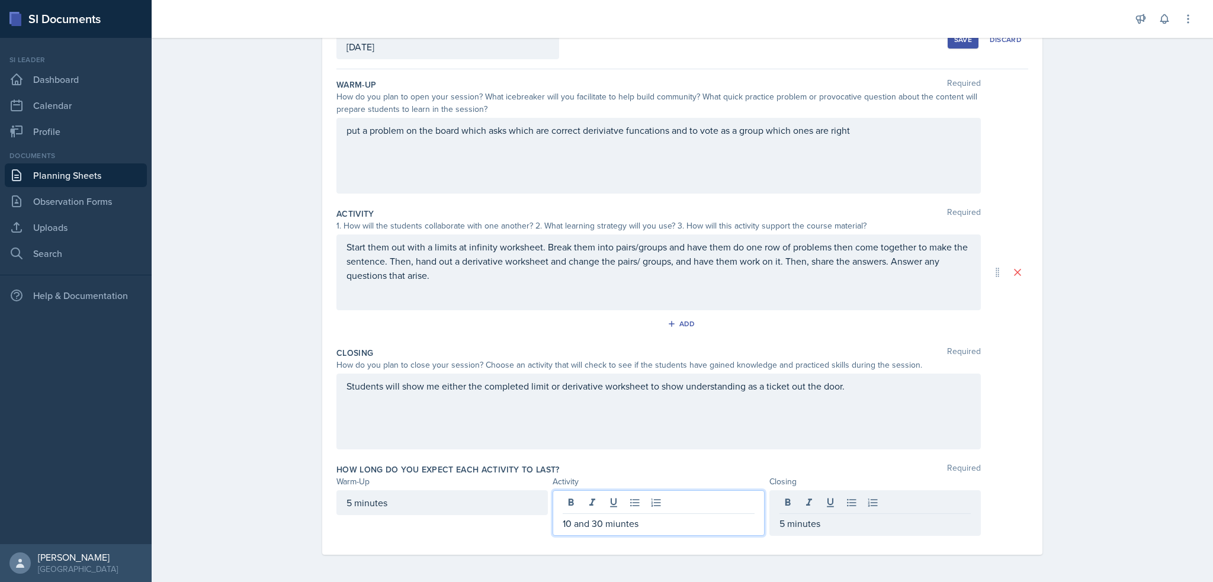
click at [597, 500] on div "10 and 30 miuntes" at bounding box center [658, 513] width 211 height 46
click at [615, 521] on p "10 and 30 miuntes" at bounding box center [658, 523] width 191 height 14
click at [781, 441] on div "Students will show me either the completed limit or derivative worksheet to sho…" at bounding box center [658, 412] width 644 height 76
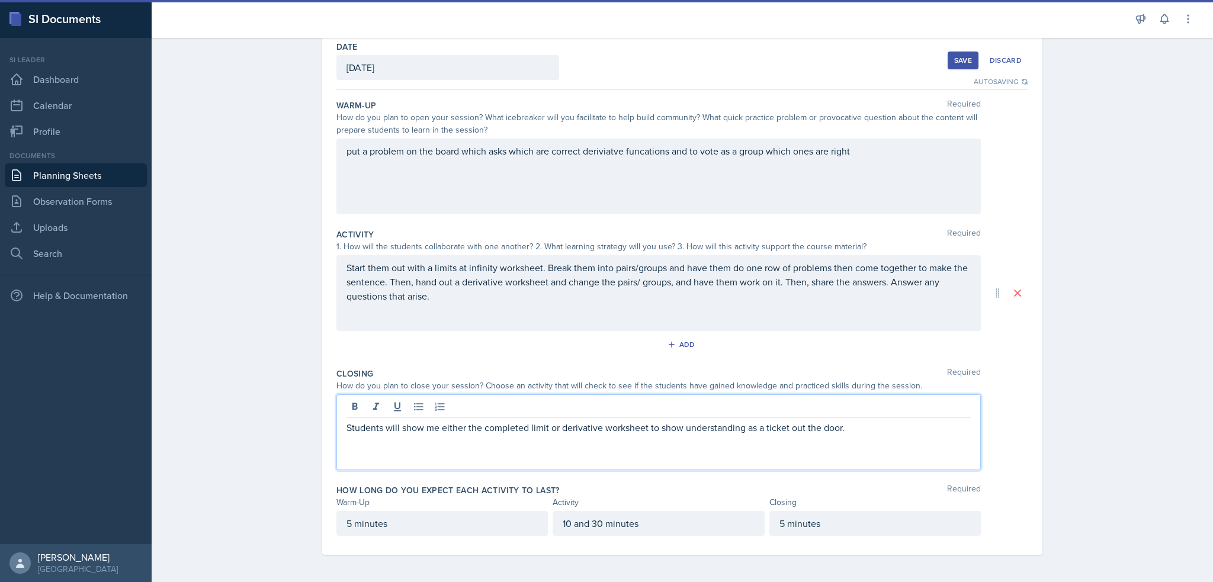
click at [883, 281] on p "Start them out with a limits at infinity worksheet. Break them into pairs/group…" at bounding box center [658, 282] width 624 height 43
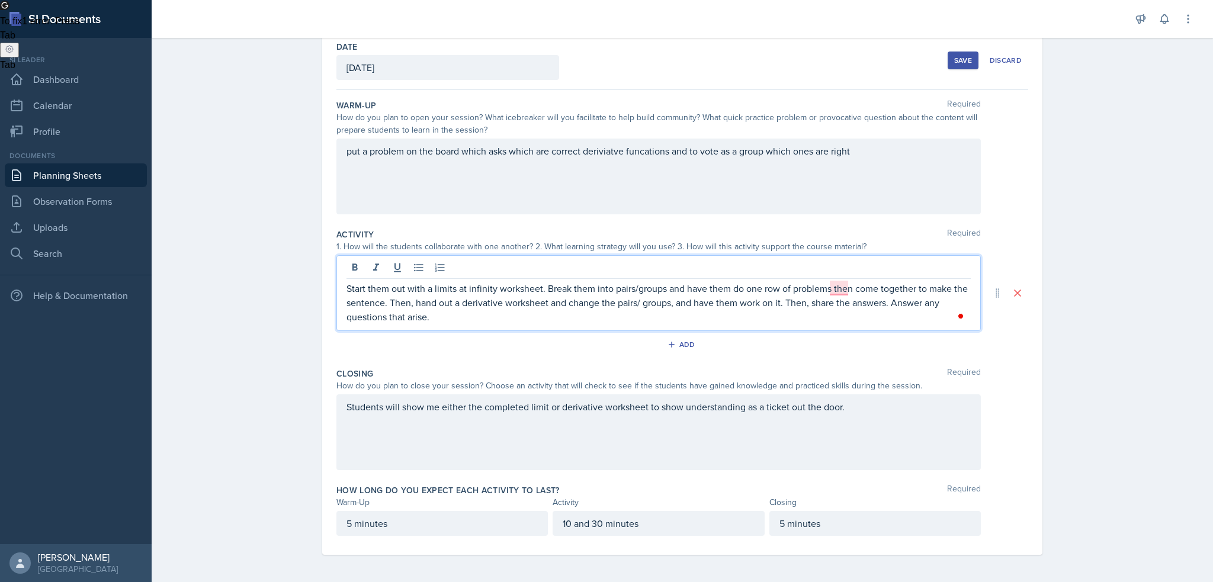
click at [786, 300] on p "Start them out with a limits at infinity worksheet. Break them into pairs/group…" at bounding box center [658, 302] width 624 height 43
drag, startPoint x: 782, startPoint y: 304, endPoint x: 888, endPoint y: 299, distance: 106.1
click at [888, 299] on p "Start them out with a limits at infinity worksheet. Break them into pairs/group…" at bounding box center [658, 302] width 624 height 43
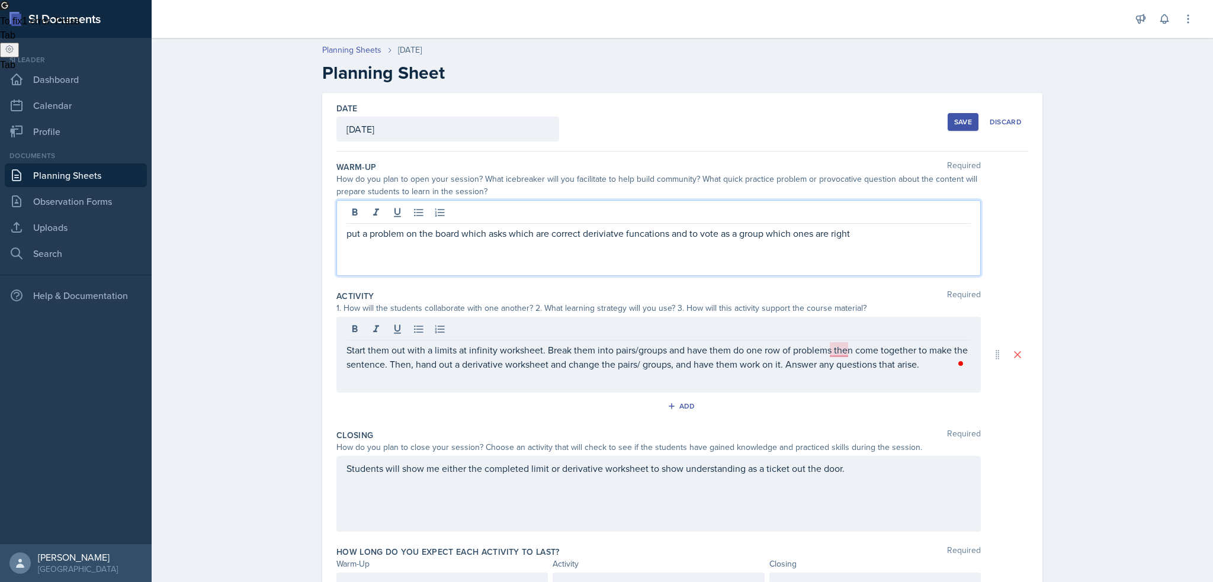
click at [343, 213] on div "put a problem on the board which asks which are correct deriviatve funcations a…" at bounding box center [658, 238] width 644 height 76
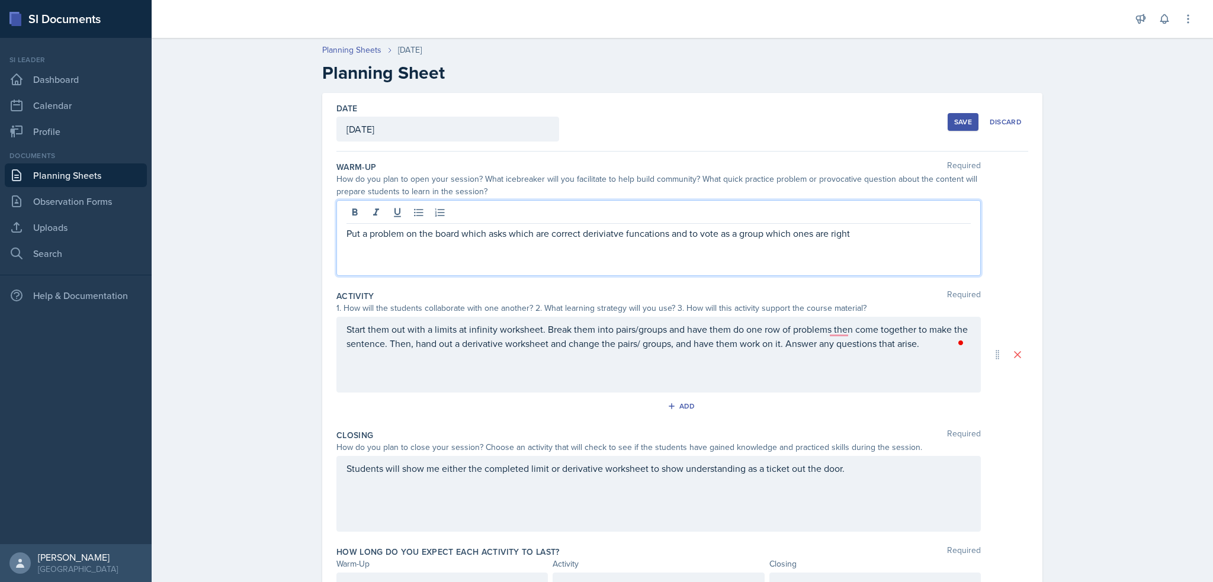
click at [593, 236] on p "Put a problem on the board which asks which are correct deriviatve funcations a…" at bounding box center [658, 233] width 624 height 14
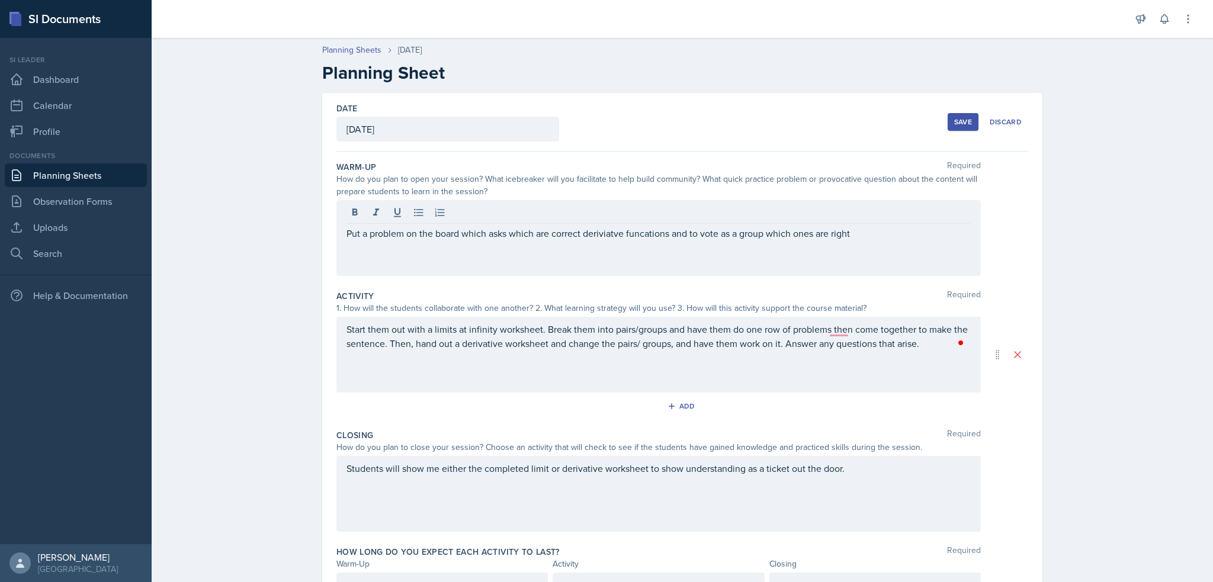
click at [960, 129] on button "Save" at bounding box center [963, 122] width 31 height 18
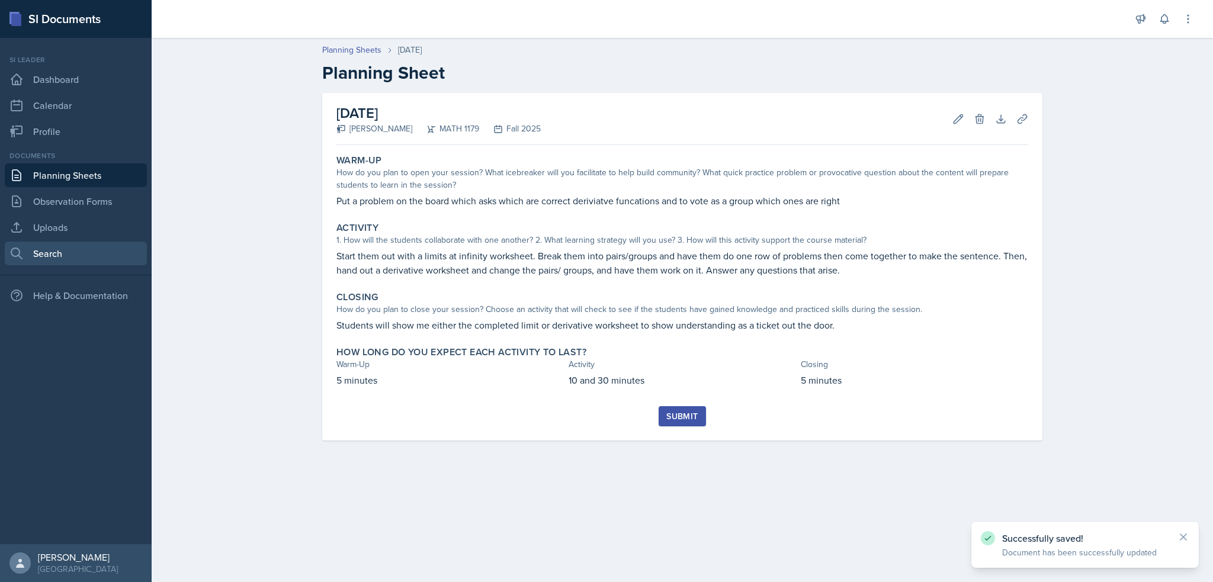
click at [66, 254] on link "Search" at bounding box center [76, 254] width 142 height 24
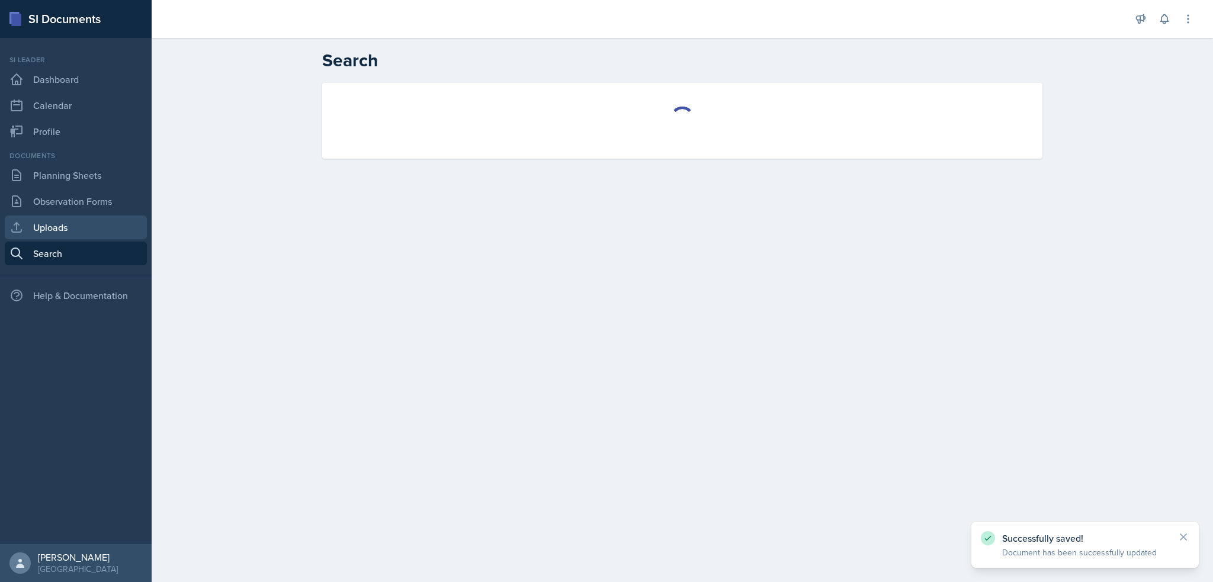
select select "all"
select select "1"
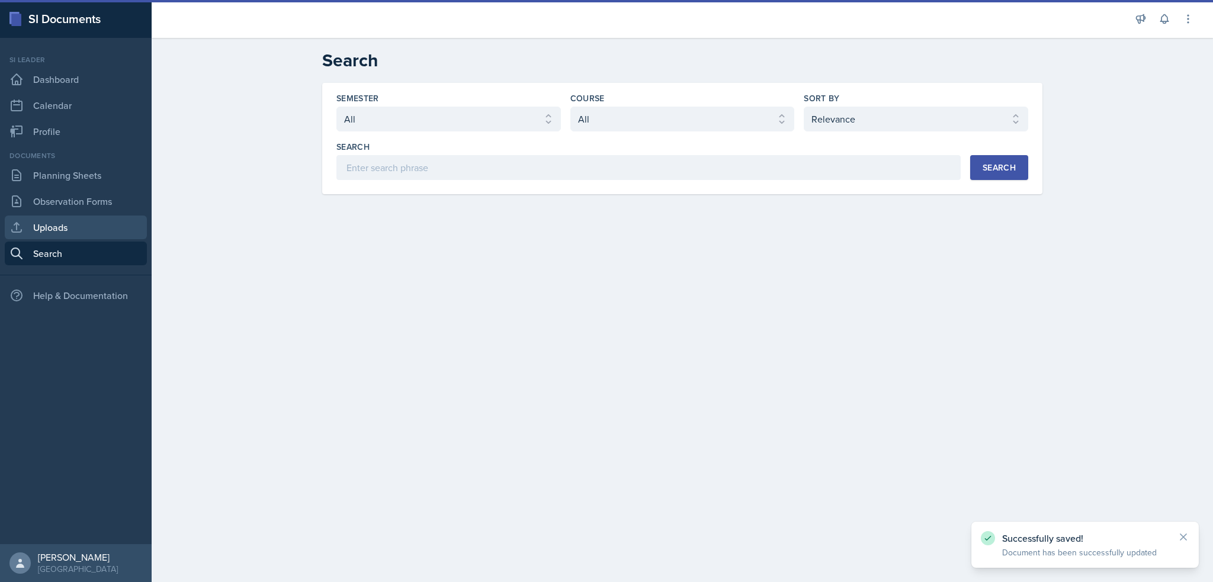
click at [65, 224] on link "Uploads" at bounding box center [76, 228] width 142 height 24
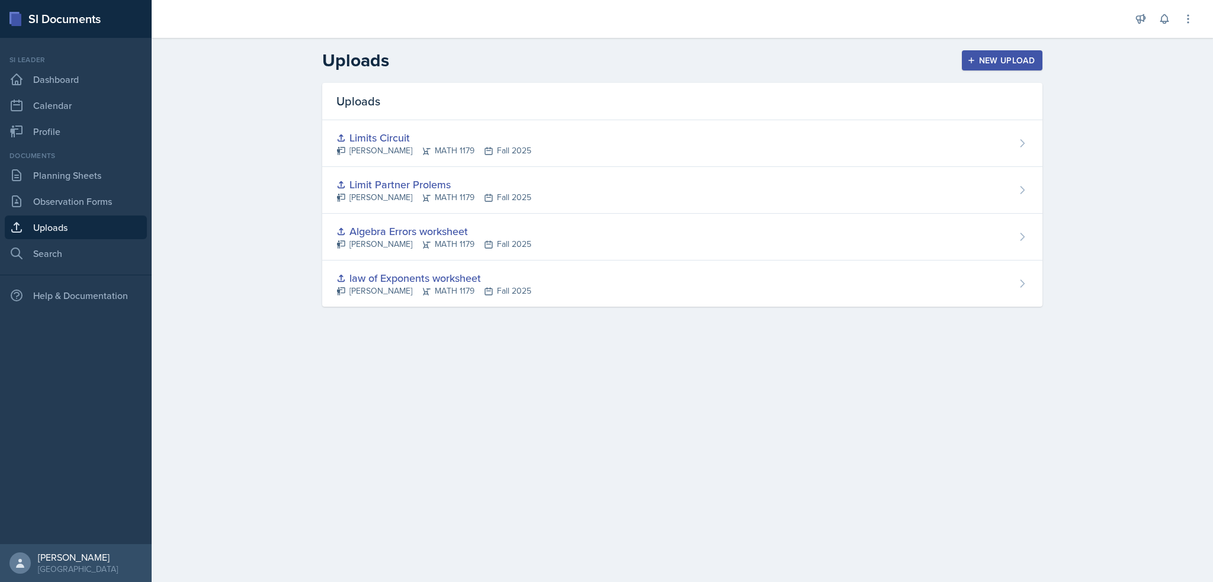
click at [1016, 51] on button "New Upload" at bounding box center [1002, 60] width 81 height 20
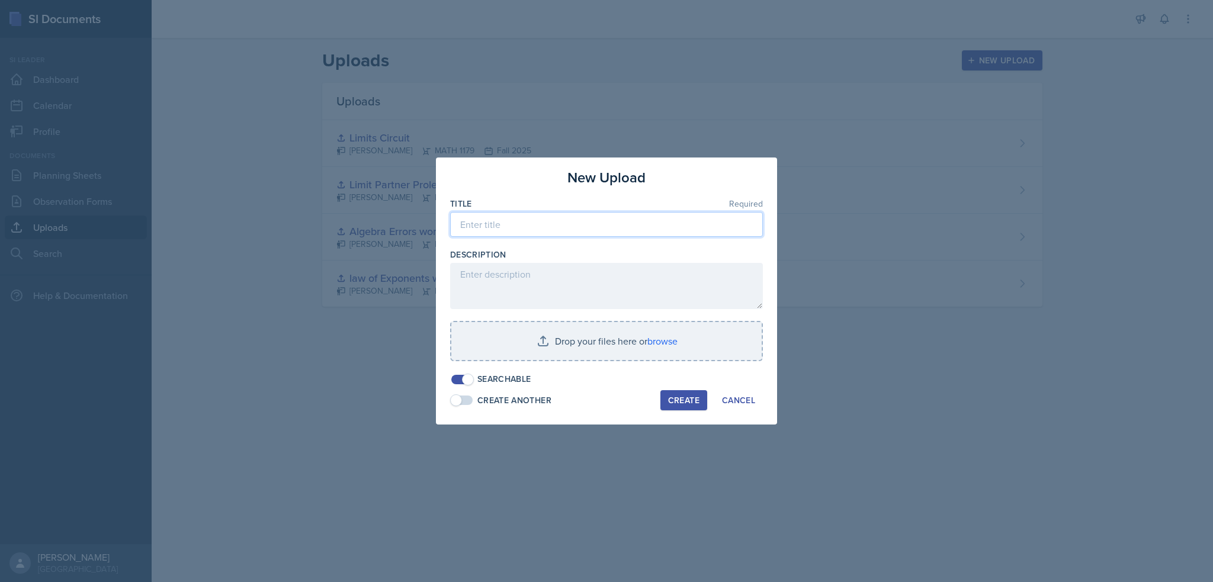
click at [542, 227] on input at bounding box center [606, 224] width 313 height 25
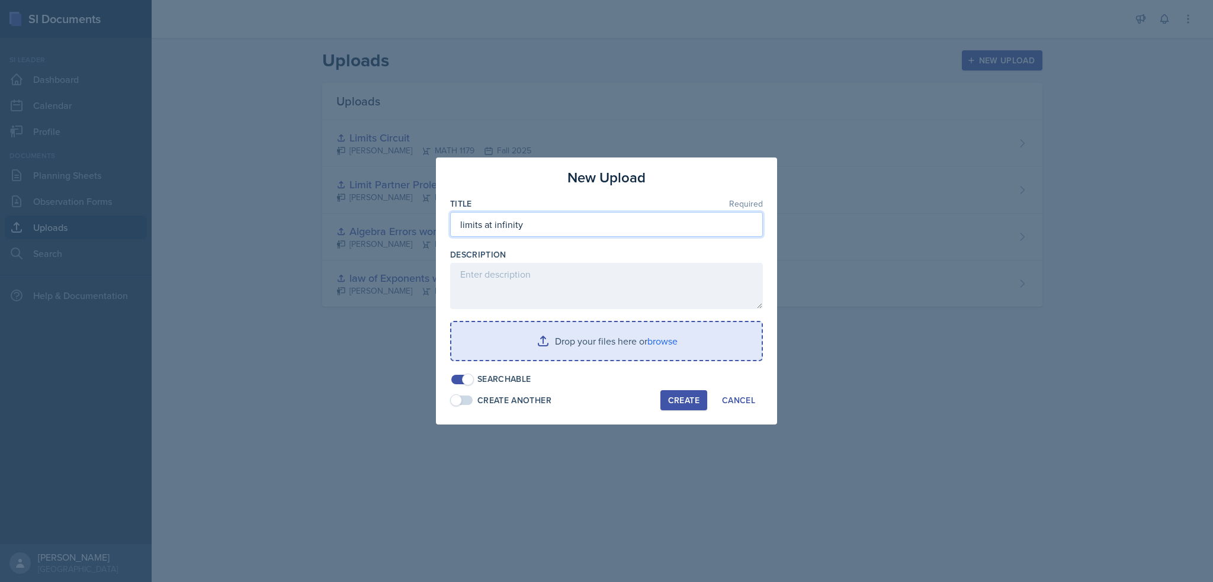
type input "limits at infinity"
click at [588, 330] on input "file" at bounding box center [606, 341] width 310 height 38
click at [509, 329] on input "file" at bounding box center [606, 341] width 310 height 38
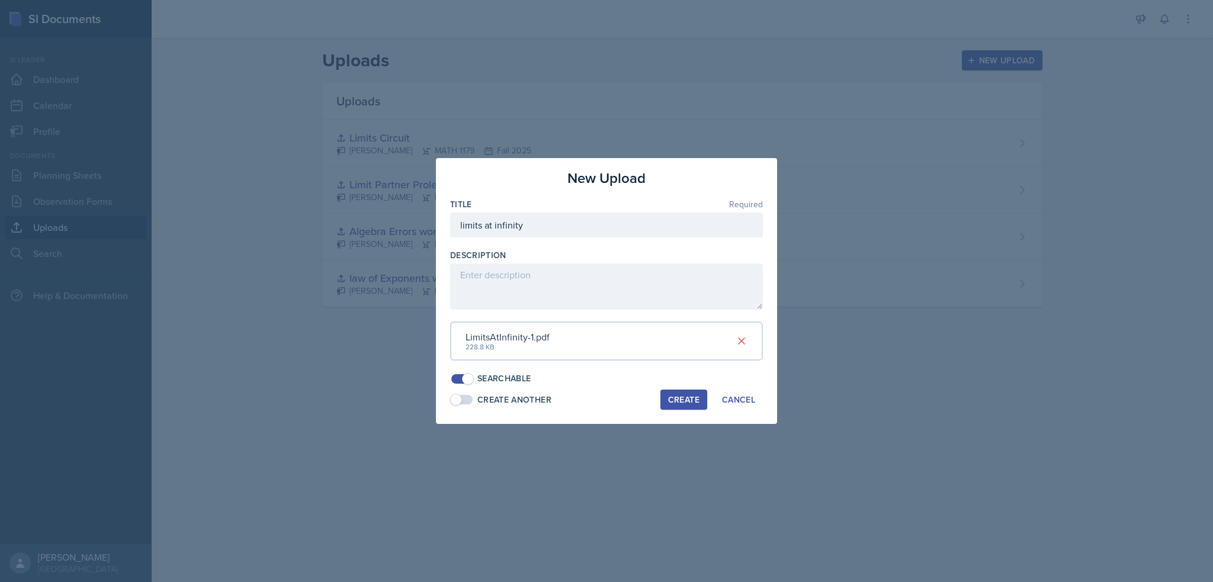
click at [700, 397] on button "Create" at bounding box center [683, 400] width 47 height 20
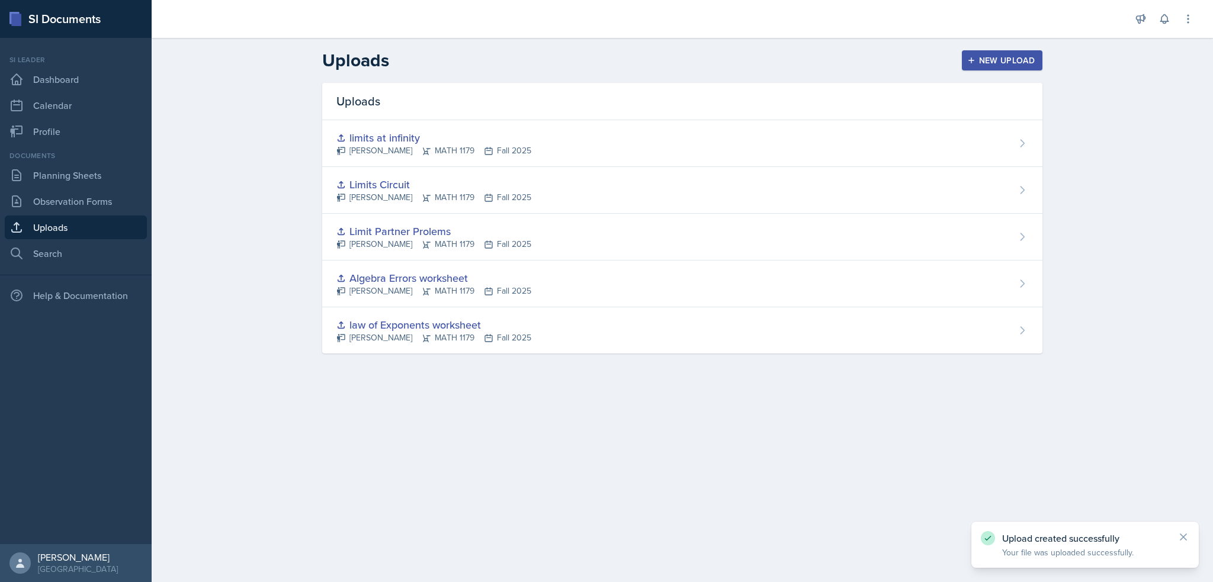
click at [993, 63] on div "New Upload" at bounding box center [1002, 60] width 66 height 9
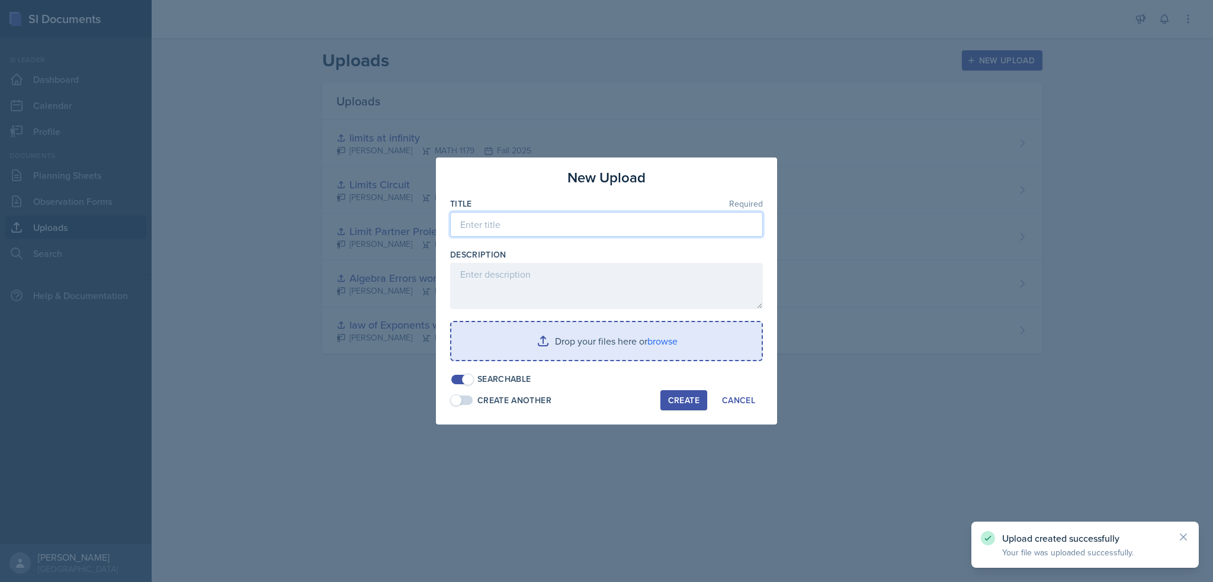
click at [593, 228] on input at bounding box center [606, 224] width 313 height 25
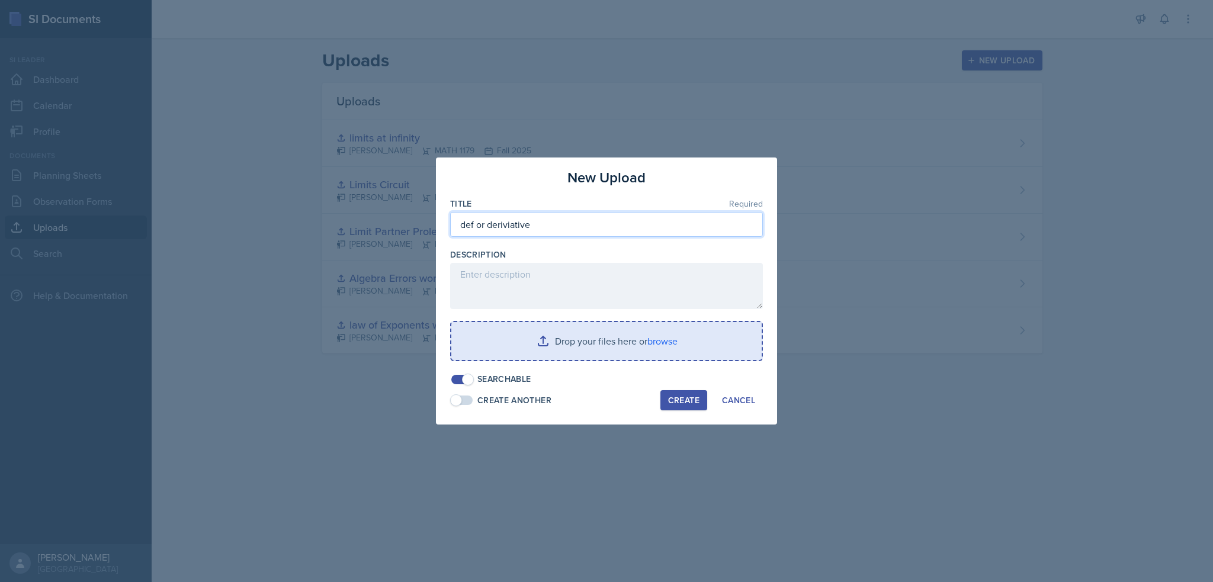
click at [480, 224] on input "def or deriviative" at bounding box center [606, 224] width 313 height 25
click at [557, 218] on input "def of deriviative" at bounding box center [606, 224] width 313 height 25
type input "def of deriviative worksheet"
click at [595, 330] on input "file" at bounding box center [606, 341] width 310 height 38
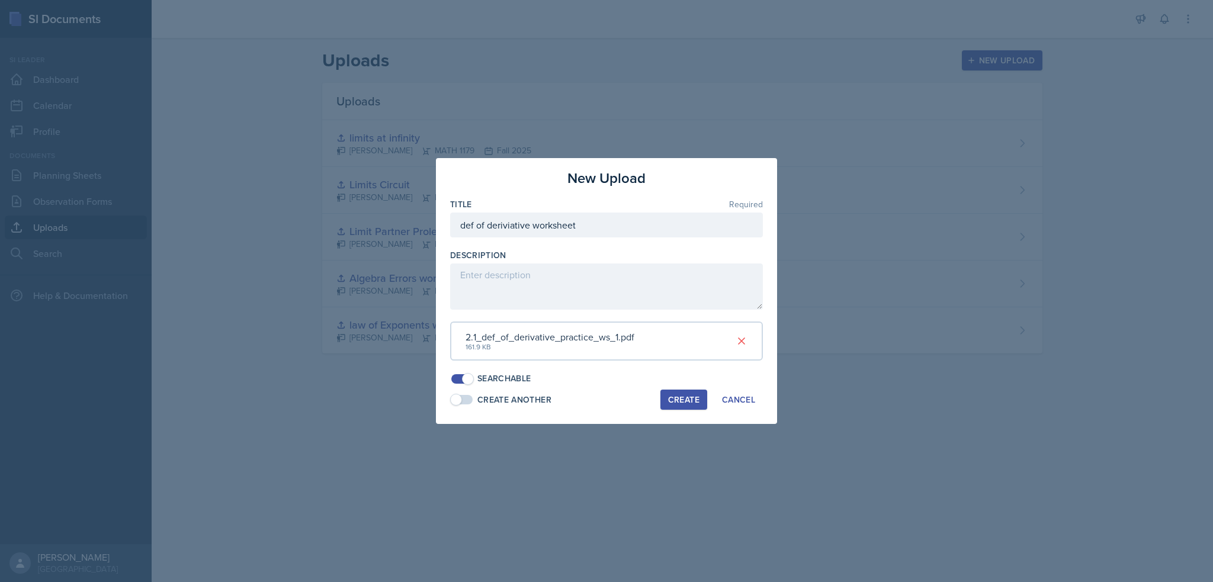
click at [682, 404] on div "Create" at bounding box center [683, 399] width 31 height 9
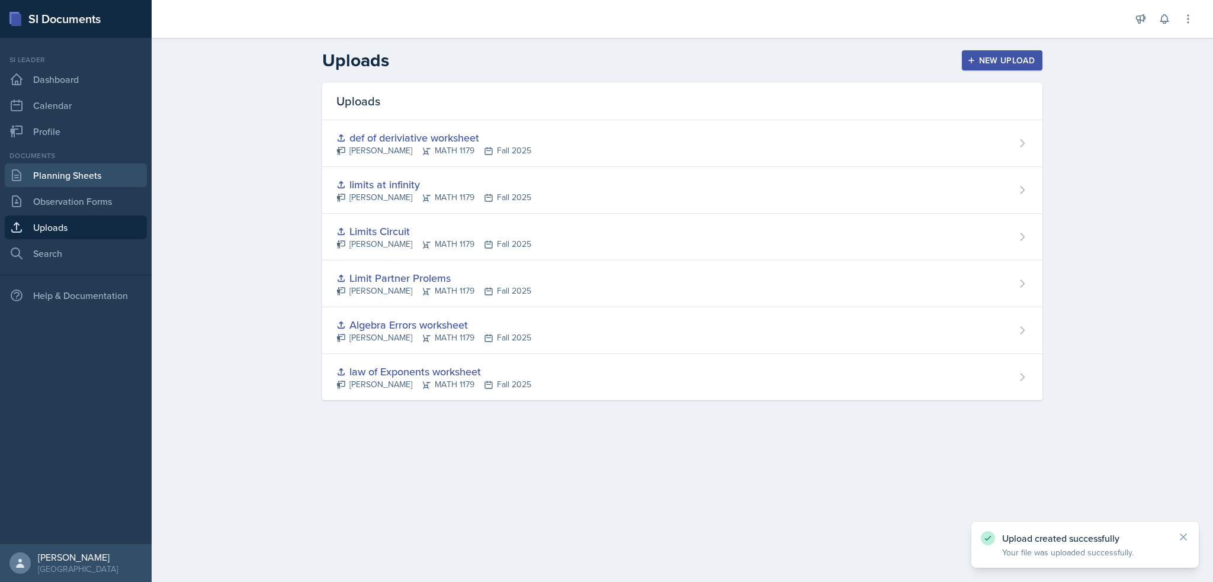
click at [43, 184] on link "Planning Sheets" at bounding box center [76, 175] width 142 height 24
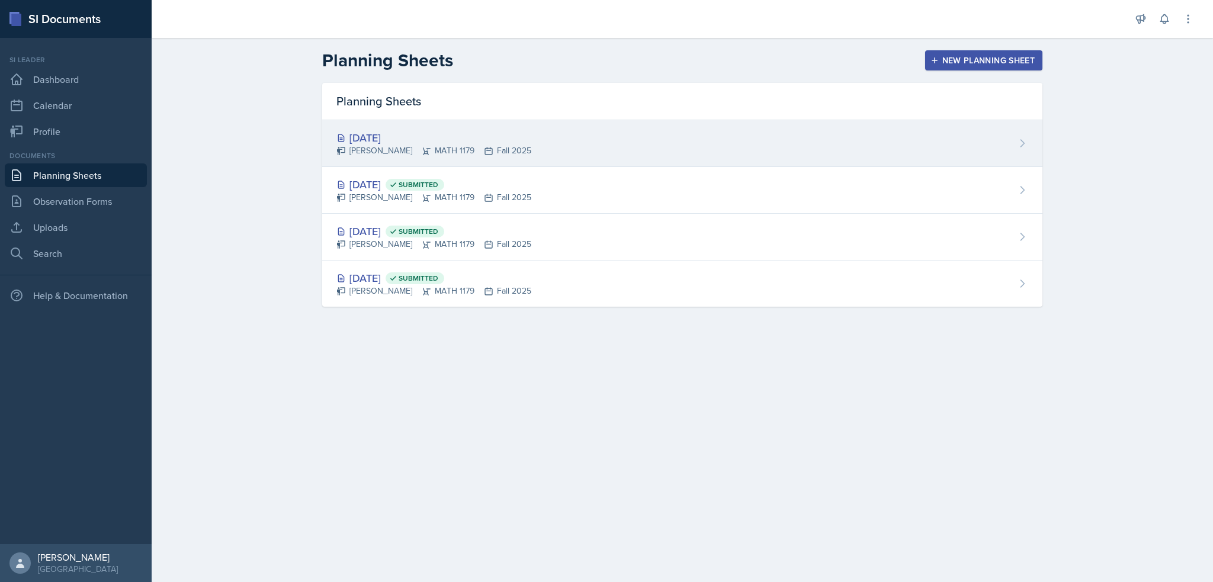
click at [477, 144] on div "[PERSON_NAME] MATH 1179 Fall 2025" at bounding box center [433, 150] width 195 height 12
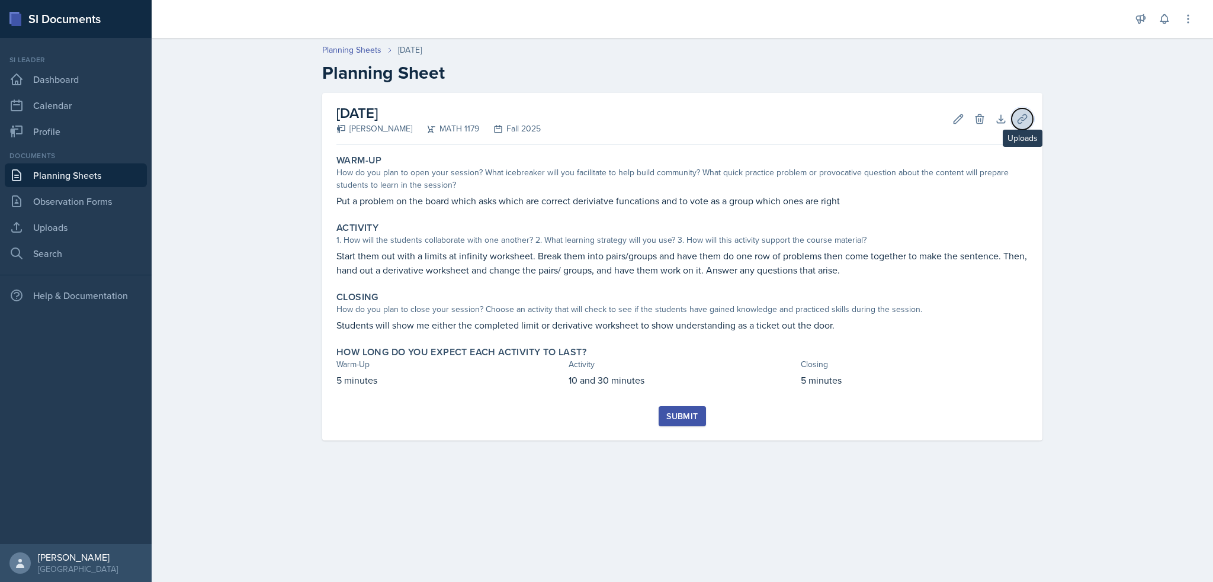
click at [1016, 121] on icon at bounding box center [1022, 119] width 12 height 12
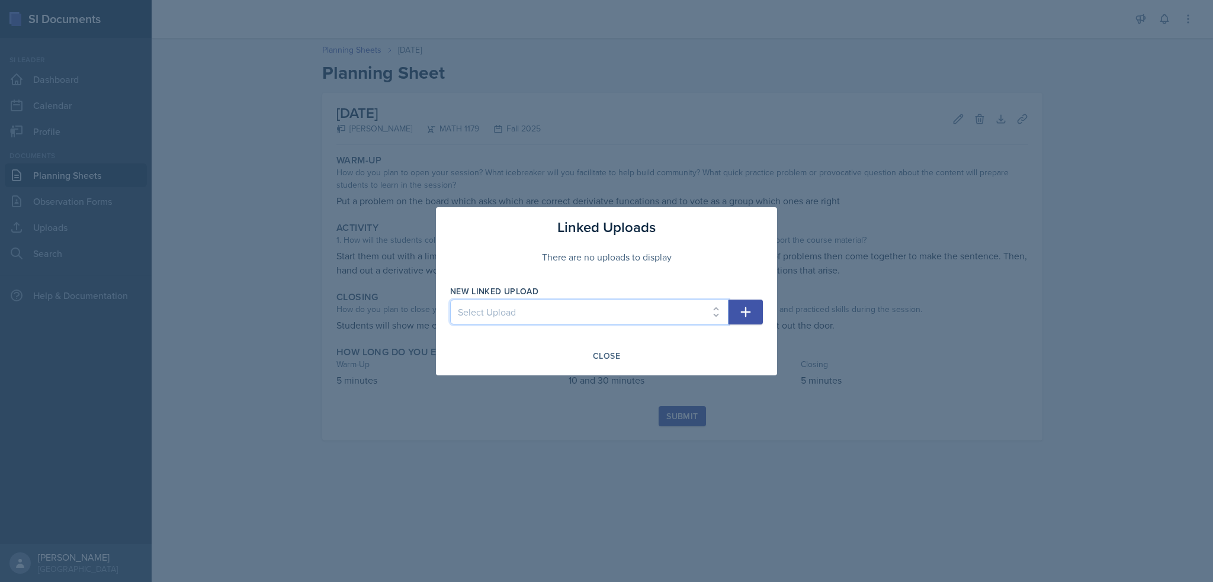
click at [578, 303] on select "Select Upload law of Exponents worksheet Algebra Errors worksheet Limit Partner…" at bounding box center [589, 312] width 278 height 25
select select "d638179b-cc52-4aac-ba48-debd41631bb2"
click at [450, 300] on select "Select Upload law of Exponents worksheet Algebra Errors worksheet Limit Partner…" at bounding box center [589, 312] width 278 height 25
click at [742, 314] on icon "button" at bounding box center [745, 312] width 14 height 14
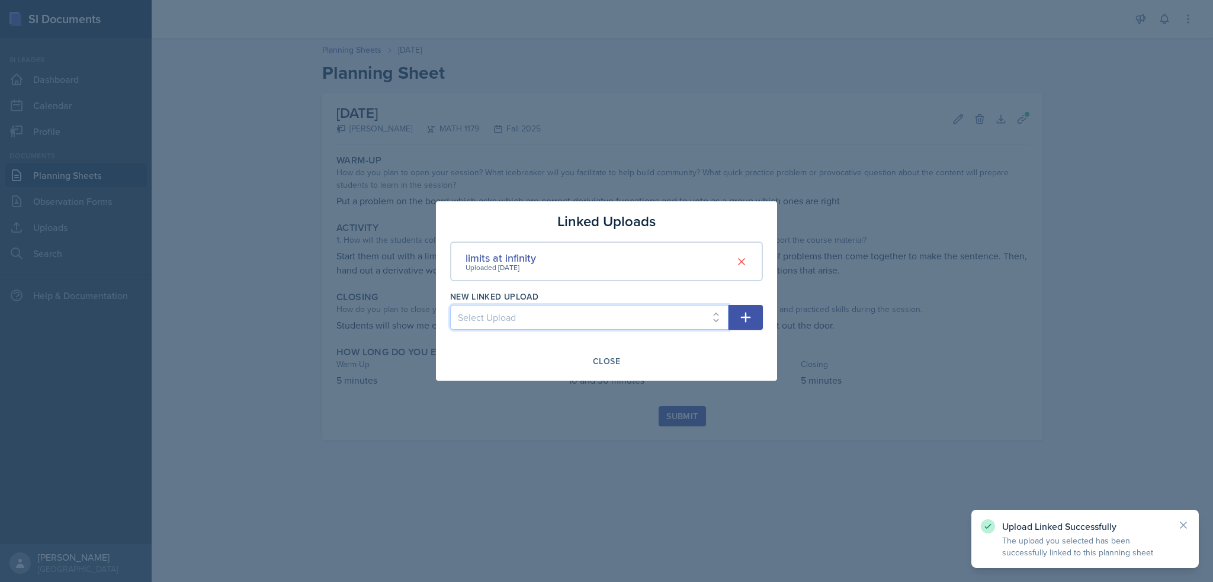
click at [603, 323] on select "Select Upload law of Exponents worksheet Algebra Errors worksheet Limit Partner…" at bounding box center [589, 317] width 278 height 25
select select "43a1bbcb-71cf-425c-b115-e32f967e723d"
click at [450, 305] on select "Select Upload law of Exponents worksheet Algebra Errors worksheet Limit Partner…" at bounding box center [589, 317] width 278 height 25
click at [746, 320] on icon "button" at bounding box center [745, 317] width 14 height 14
select select
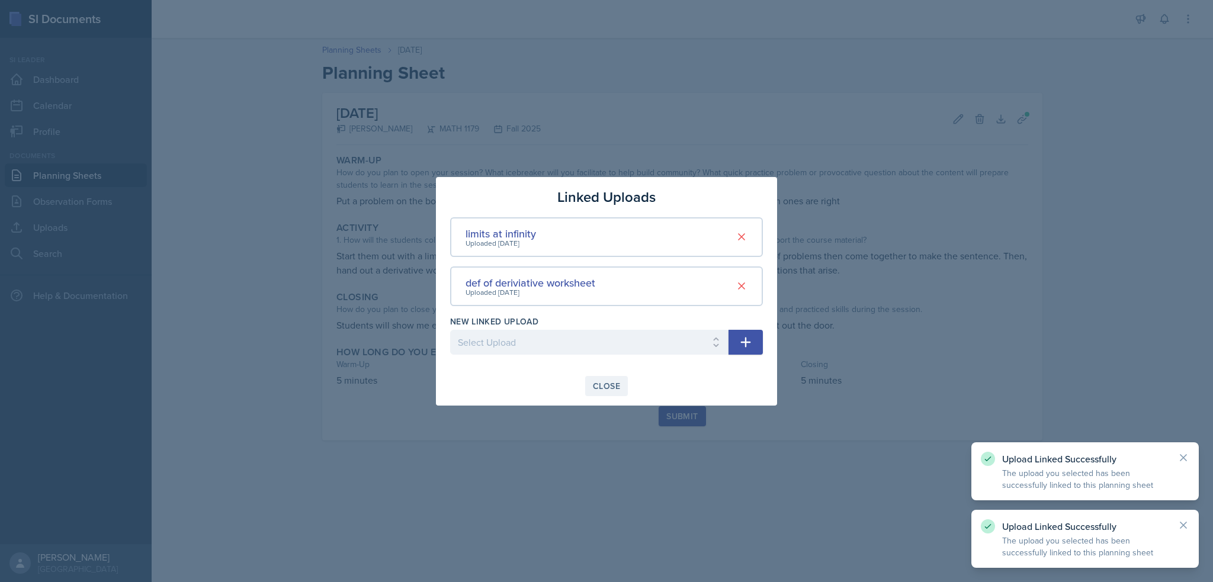
click at [603, 376] on button "Close" at bounding box center [606, 386] width 43 height 20
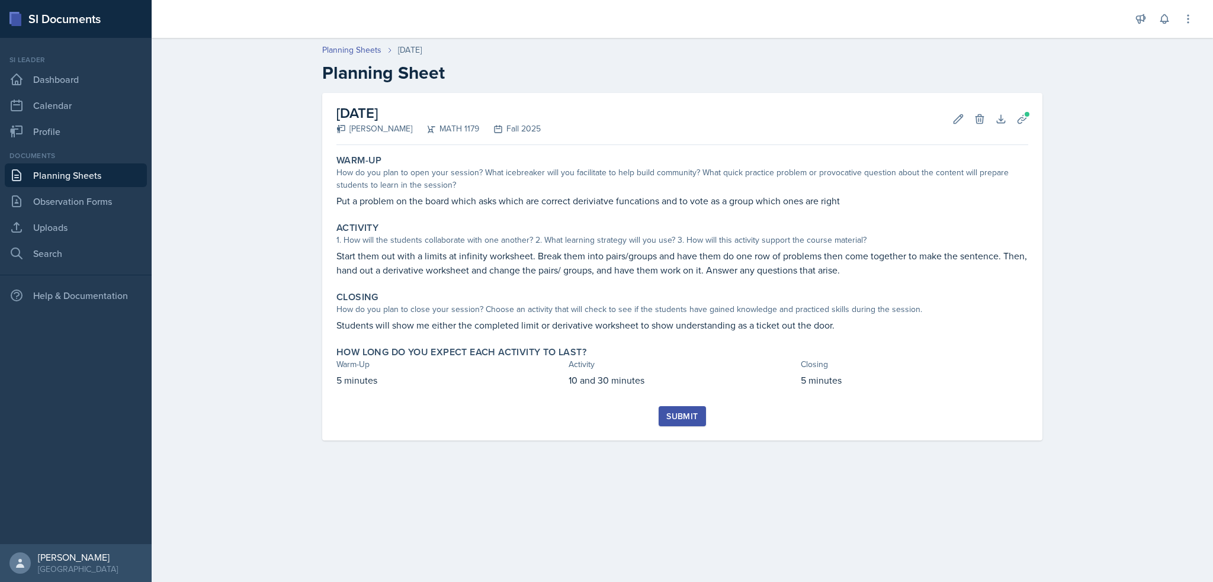
click at [681, 418] on div "Submit" at bounding box center [681, 416] width 31 height 9
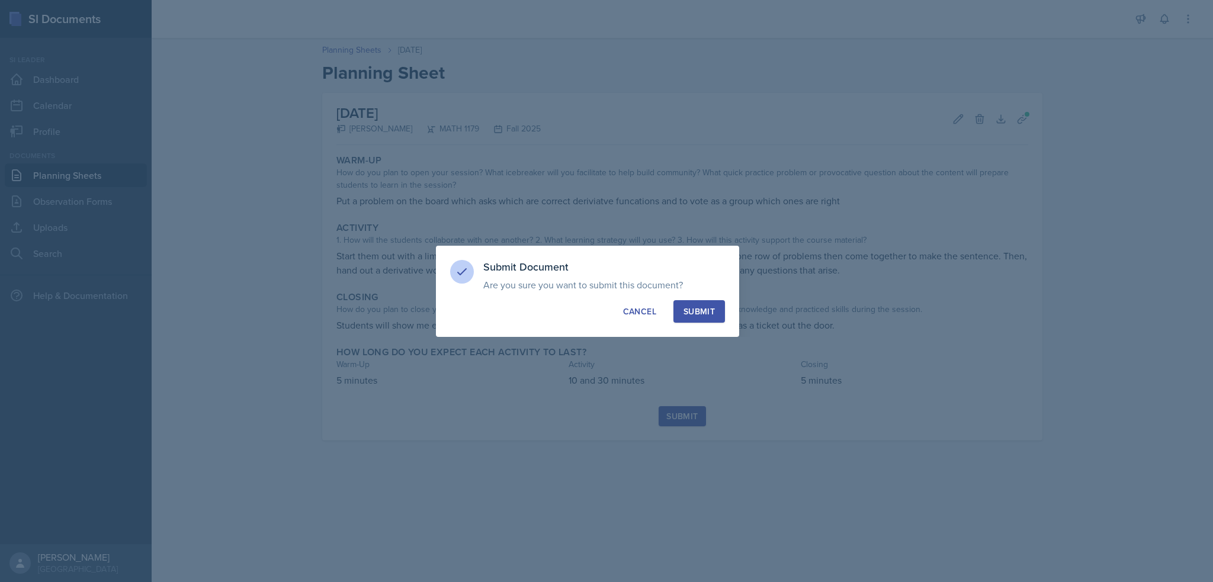
click at [702, 312] on div "Submit" at bounding box center [698, 312] width 31 height 12
